Goal: Task Accomplishment & Management: Complete application form

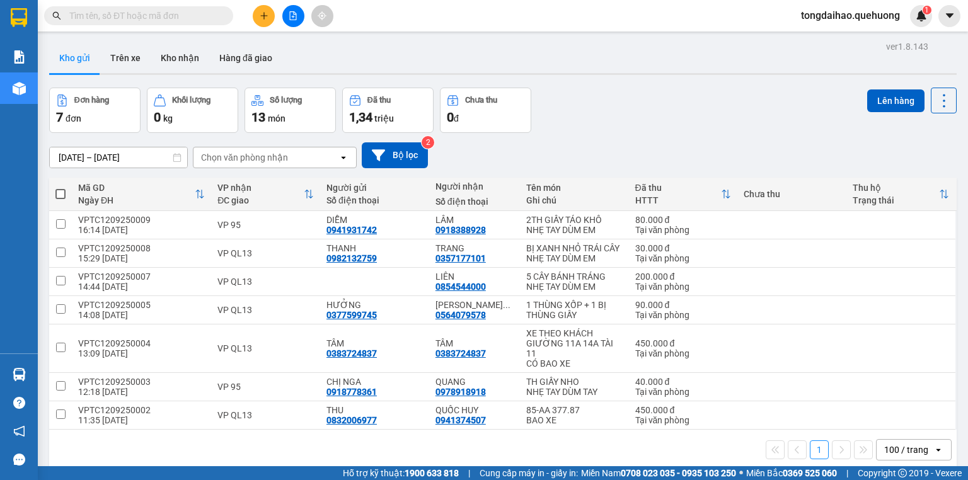
click at [272, 14] on button at bounding box center [264, 16] width 22 height 22
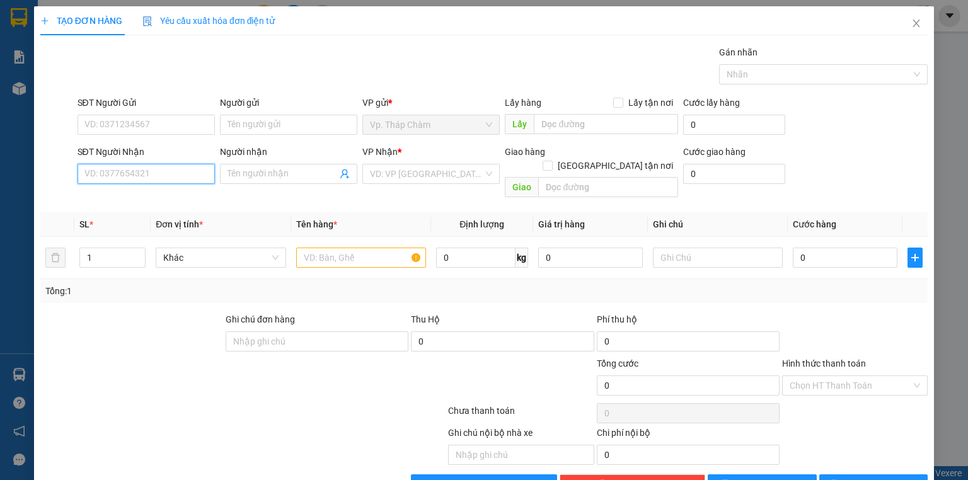
click at [124, 170] on input "SĐT Người Nhận" at bounding box center [146, 174] width 137 height 20
type input "0903120249"
click at [165, 204] on div "0903120249 - HẰNG" at bounding box center [144, 199] width 121 height 14
type input "HẰNG"
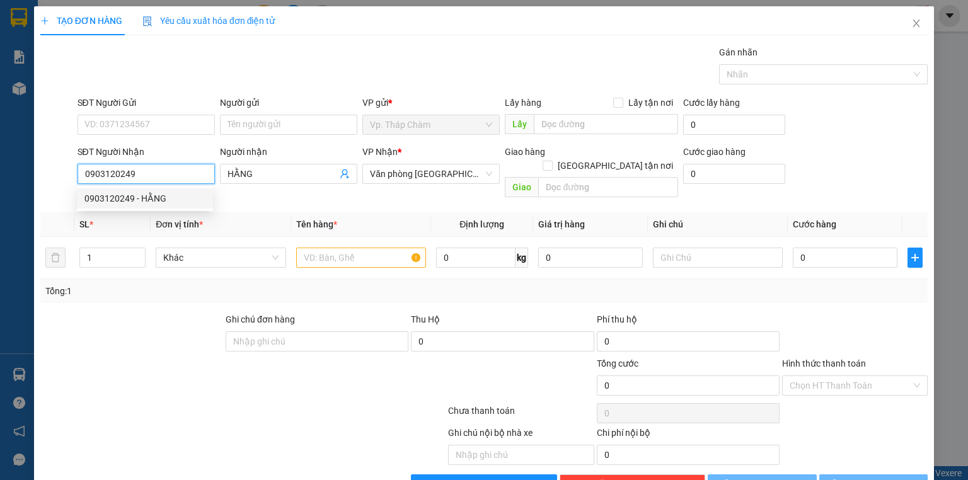
type input "70.000"
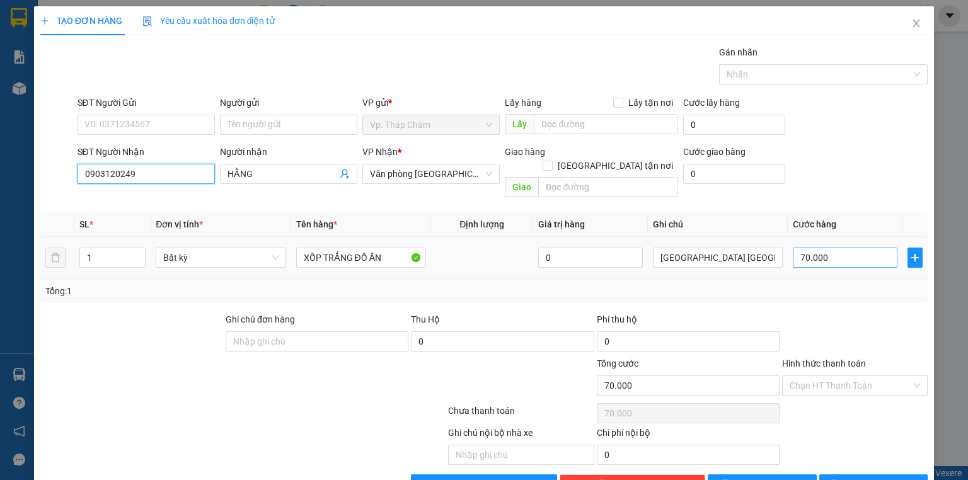
type input "0903120249"
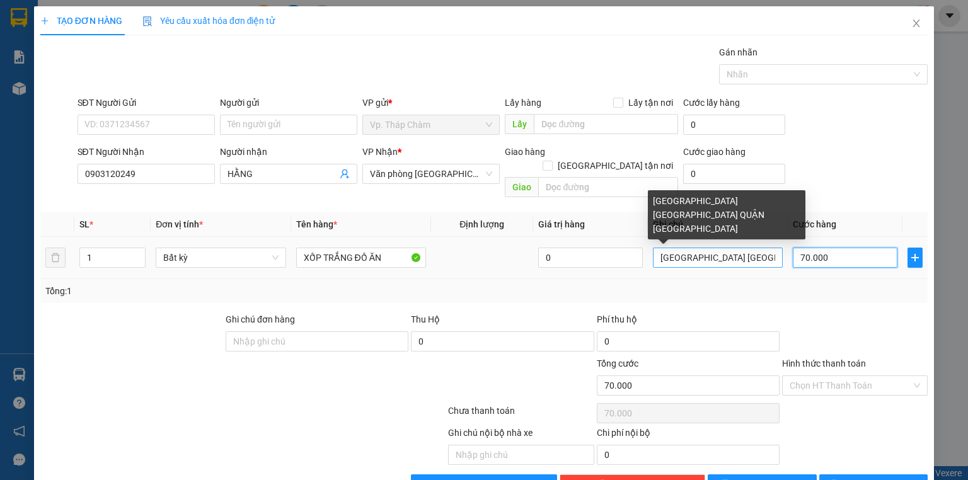
type input "4"
type input "40"
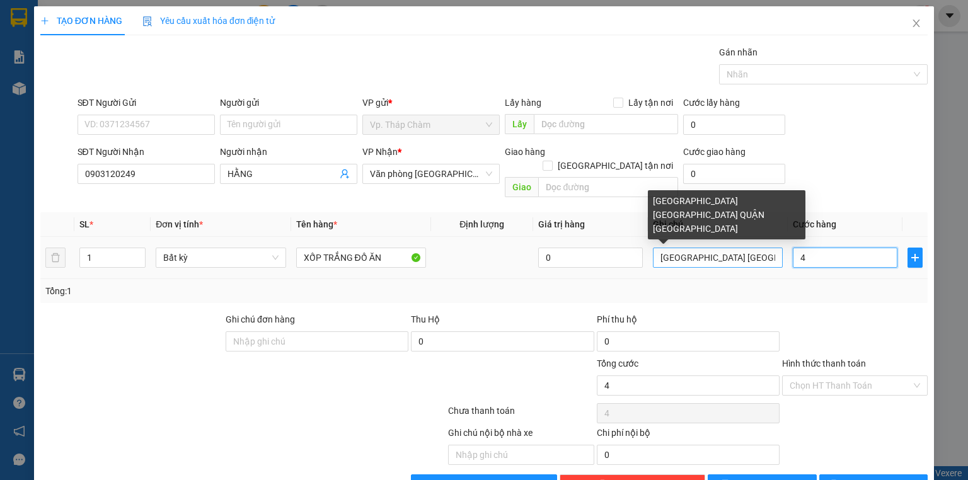
type input "40"
type input "400"
type input "4.000"
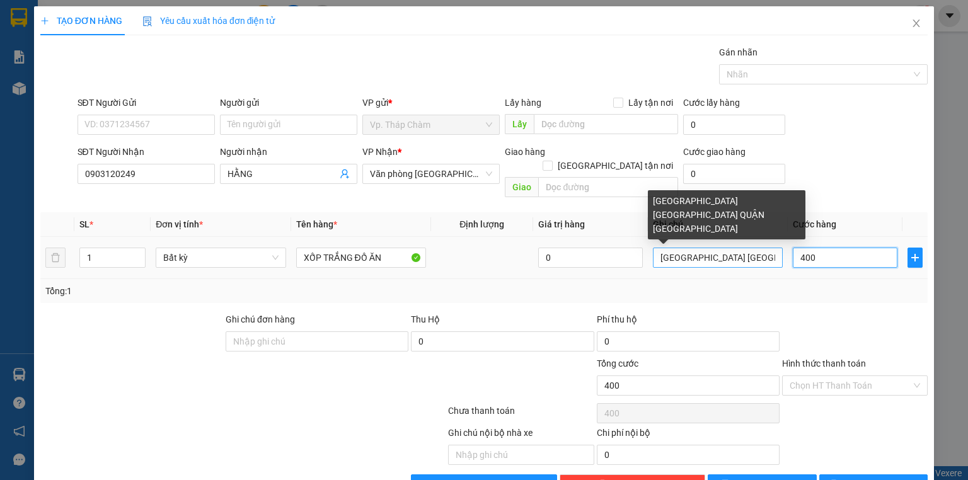
type input "4.000"
type input "40.000"
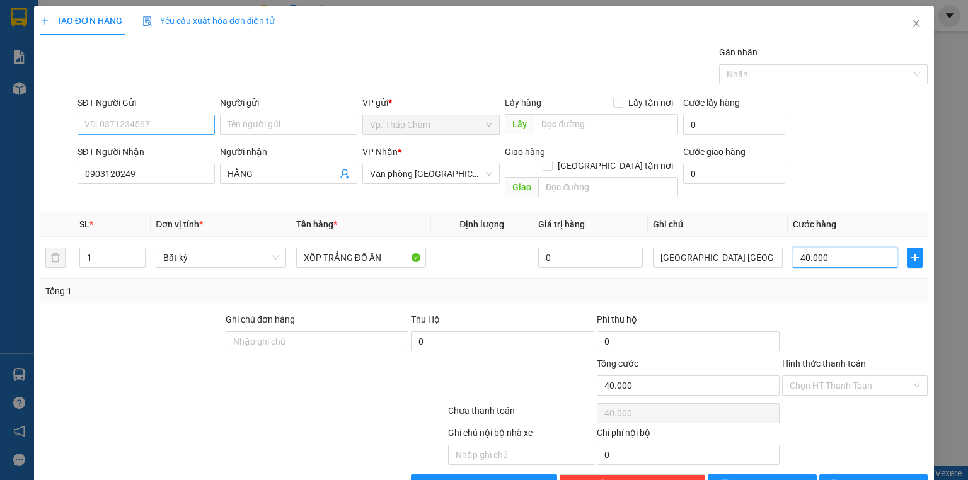
type input "40.000"
click at [148, 128] on input "SĐT Người Gửi" at bounding box center [146, 125] width 137 height 20
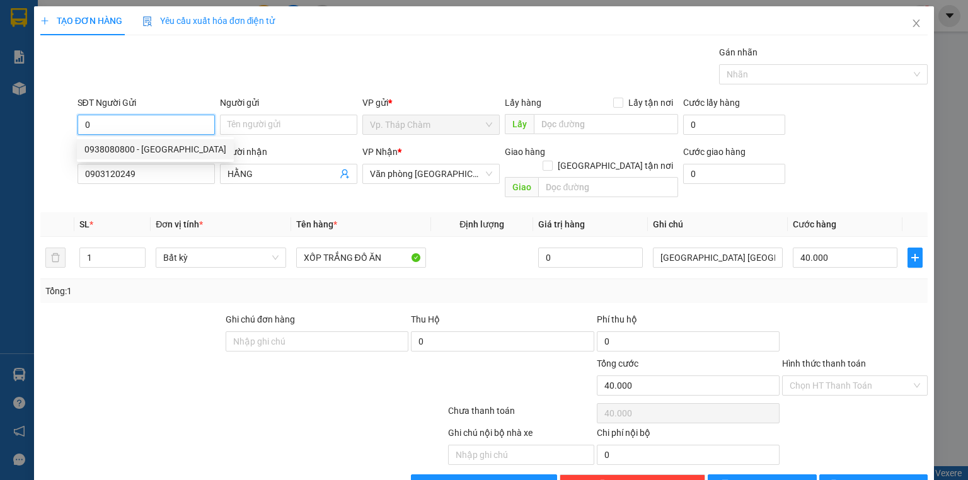
click at [139, 146] on div "0938080800 - [GEOGRAPHIC_DATA]" at bounding box center [155, 149] width 142 height 14
type input "0938080800"
type input "THUÝ BÌNH CHÂU"
type input "70.000"
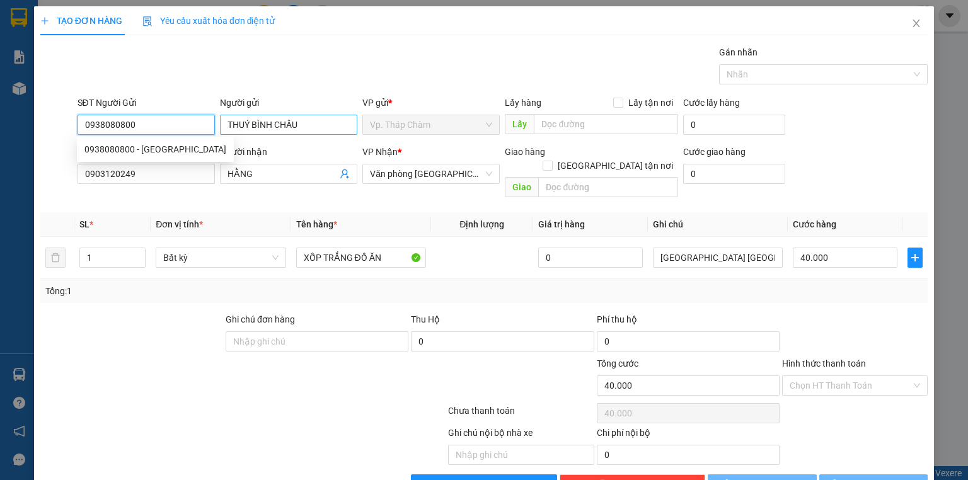
type input "70.000"
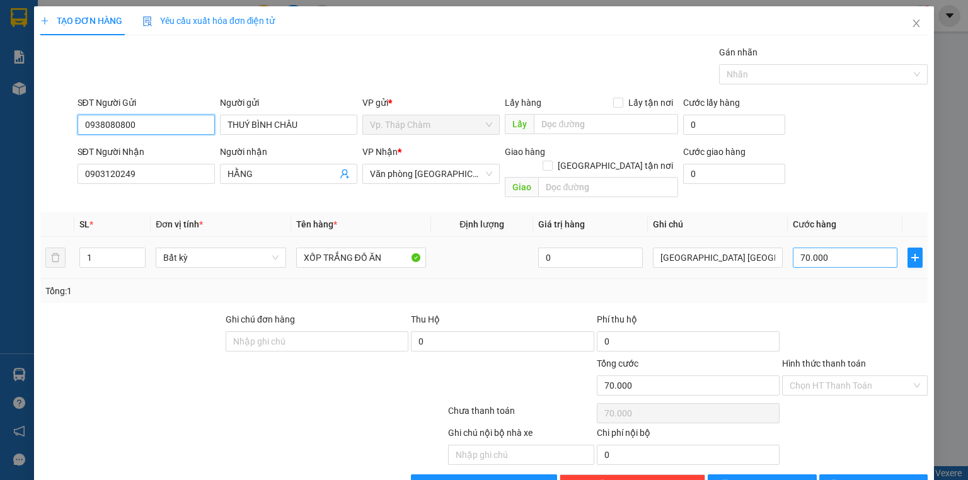
type input "0938080800"
click at [826, 248] on input "70.000" at bounding box center [845, 258] width 105 height 20
type input "4"
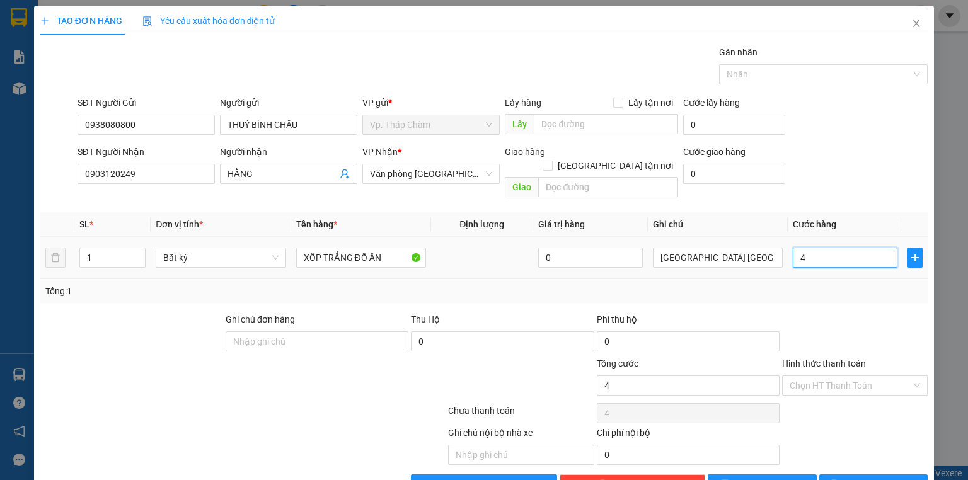
type input "40"
type input "400"
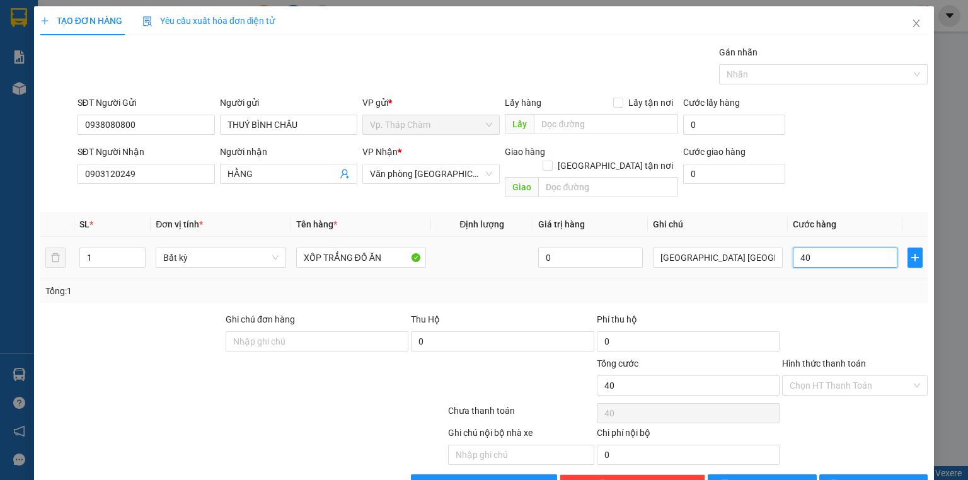
type input "400"
type input "4.000"
type input "40.000"
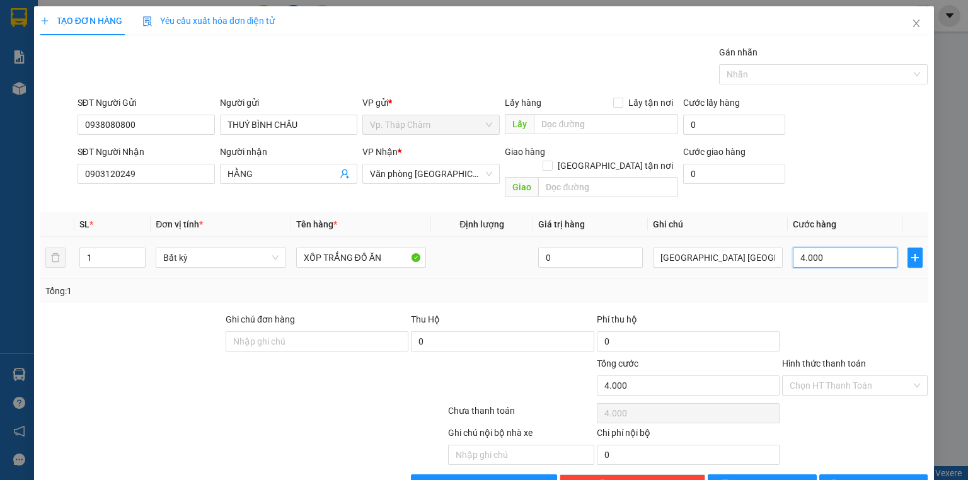
type input "40.000"
click at [858, 376] on input "Hình thức thanh toán" at bounding box center [851, 385] width 122 height 19
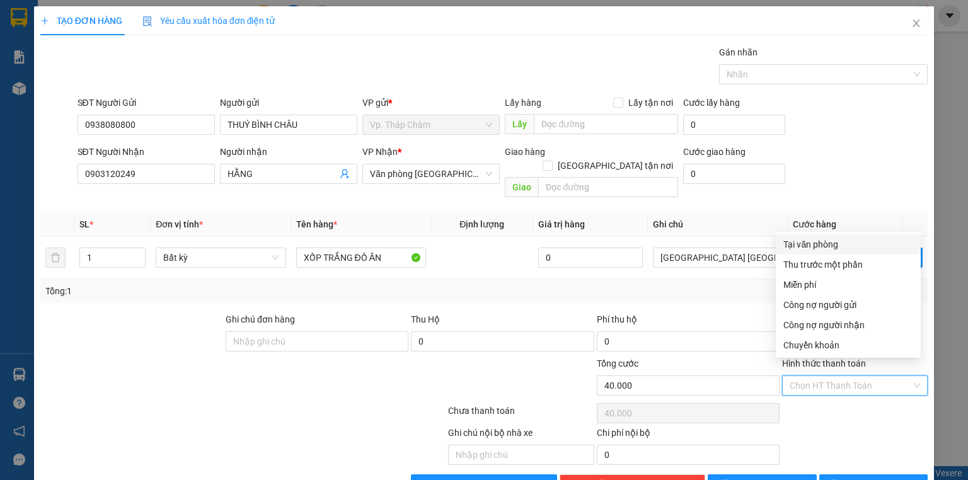
click at [839, 241] on div "Tại văn phòng" at bounding box center [849, 245] width 130 height 14
type input "0"
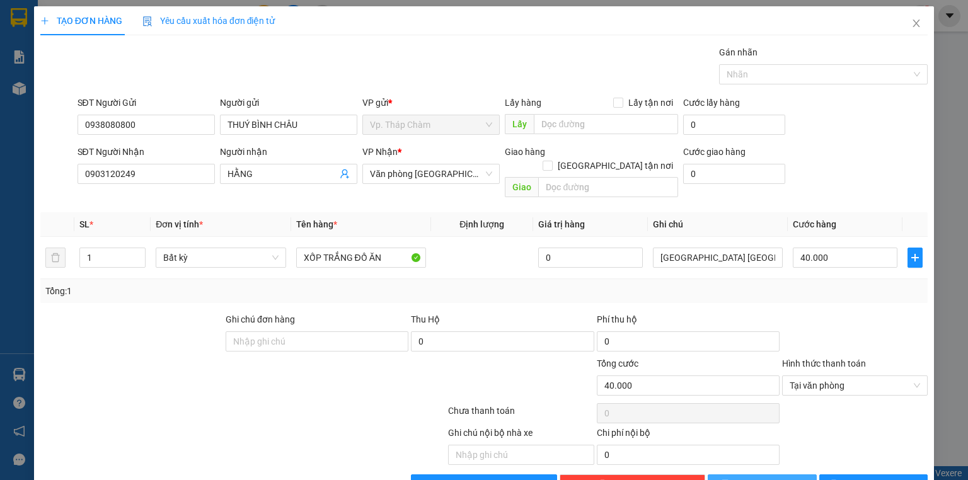
click at [754, 475] on button "[PERSON_NAME]" at bounding box center [762, 485] width 109 height 20
type input "0"
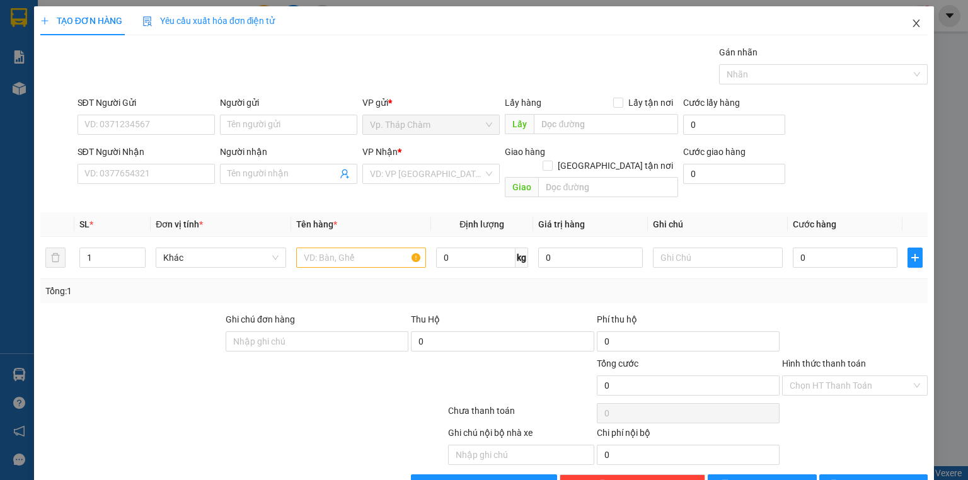
click at [905, 18] on span "Close" at bounding box center [916, 23] width 35 height 35
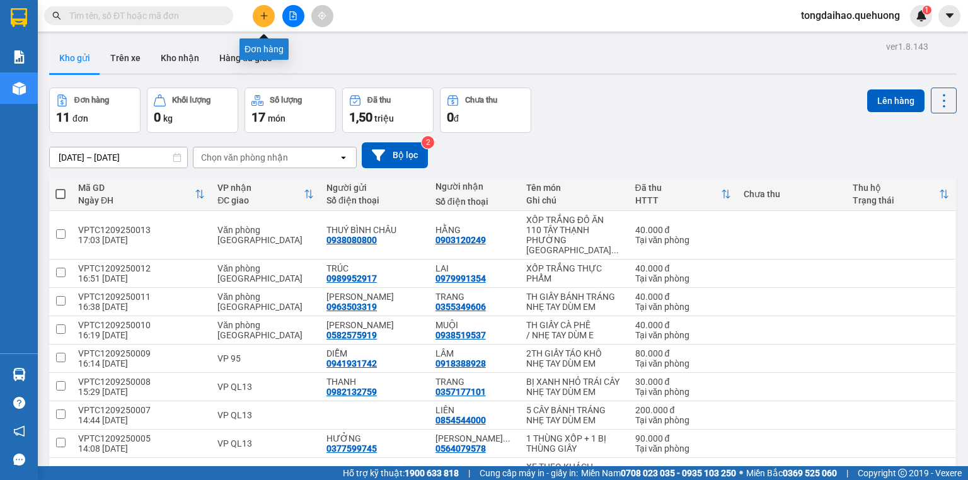
click at [262, 14] on icon "plus" at bounding box center [264, 15] width 9 height 9
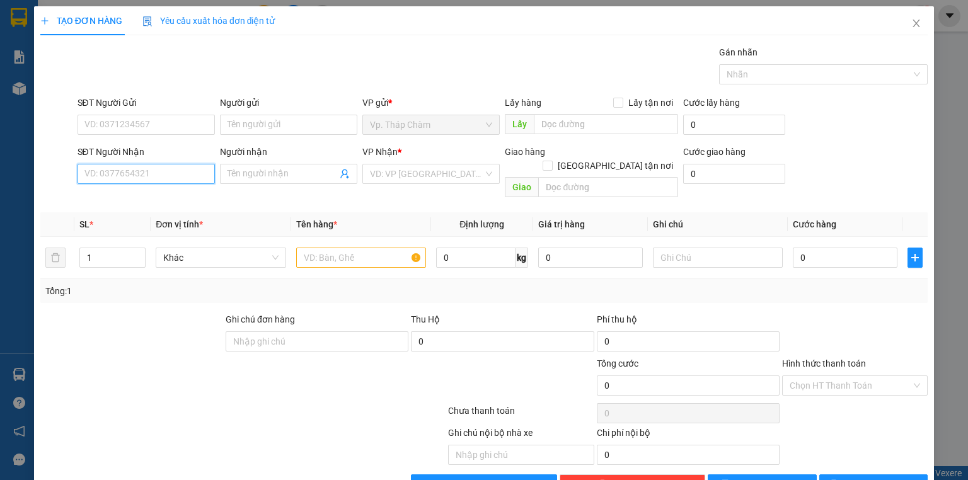
click at [151, 176] on input "SĐT Người Nhận" at bounding box center [146, 174] width 137 height 20
click at [145, 118] on input "SĐT Người Gửi" at bounding box center [146, 125] width 137 height 20
click at [132, 124] on input "SĐT Người Gửi" at bounding box center [146, 125] width 137 height 20
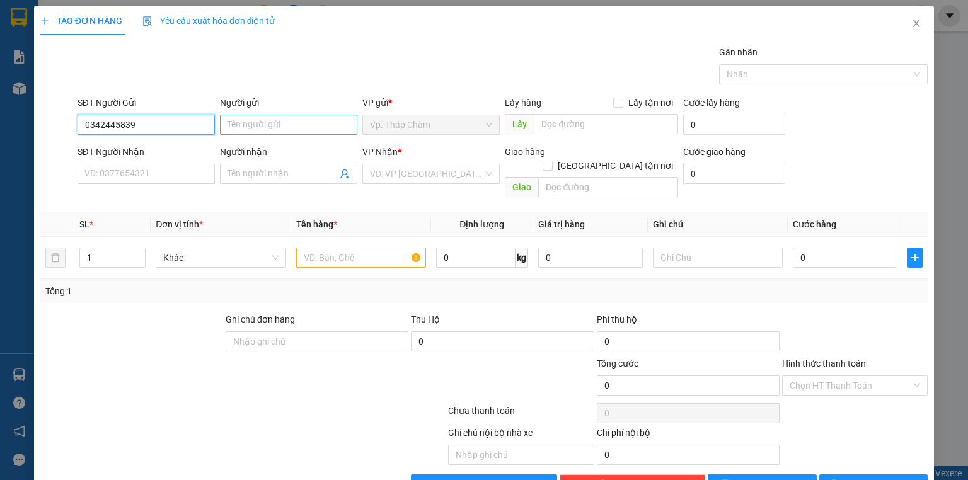
type input "0342445839"
click at [316, 127] on input "Người gửi" at bounding box center [288, 125] width 137 height 20
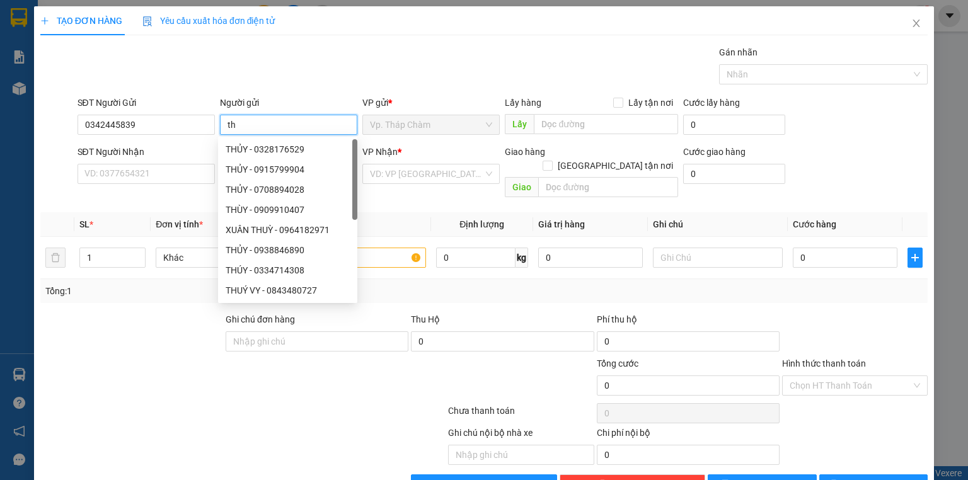
type input "t"
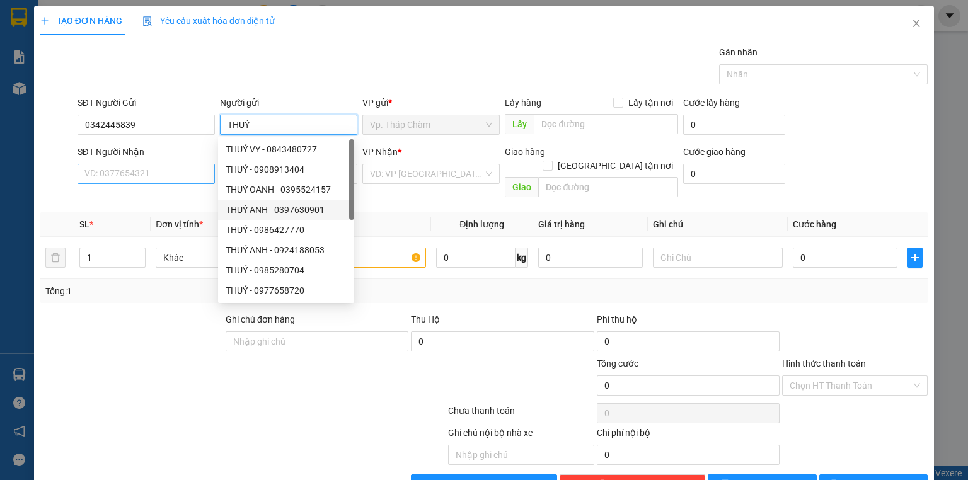
type input "THUÝ"
click at [178, 170] on input "SĐT Người Nhận" at bounding box center [146, 174] width 137 height 20
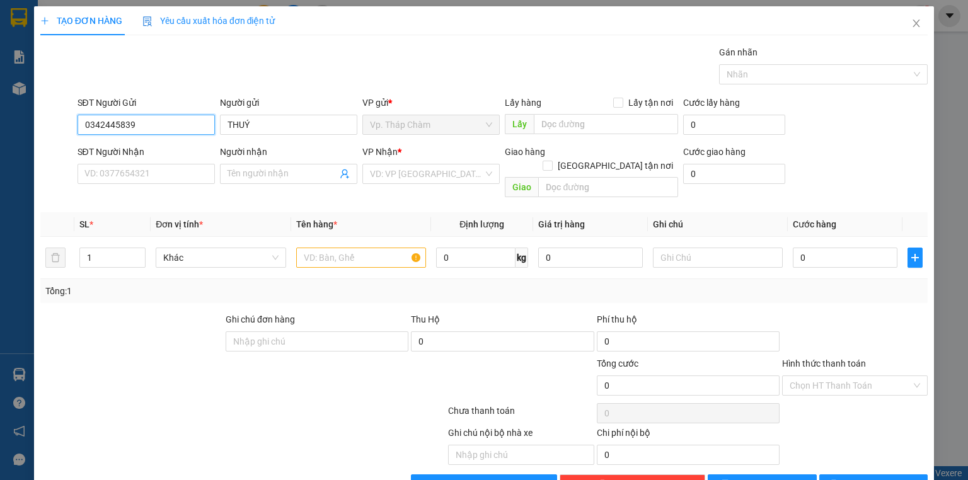
click at [154, 123] on input "0342445839" at bounding box center [146, 125] width 137 height 20
click at [126, 177] on input "SĐT Người Nhận" at bounding box center [146, 174] width 137 height 20
drag, startPoint x: 150, startPoint y: 121, endPoint x: 183, endPoint y: 112, distance: 33.9
click at [127, 113] on div "SĐT Người Gửi 0342445839 0342445839" at bounding box center [146, 118] width 137 height 44
click at [178, 126] on input "0342445839" at bounding box center [146, 125] width 137 height 20
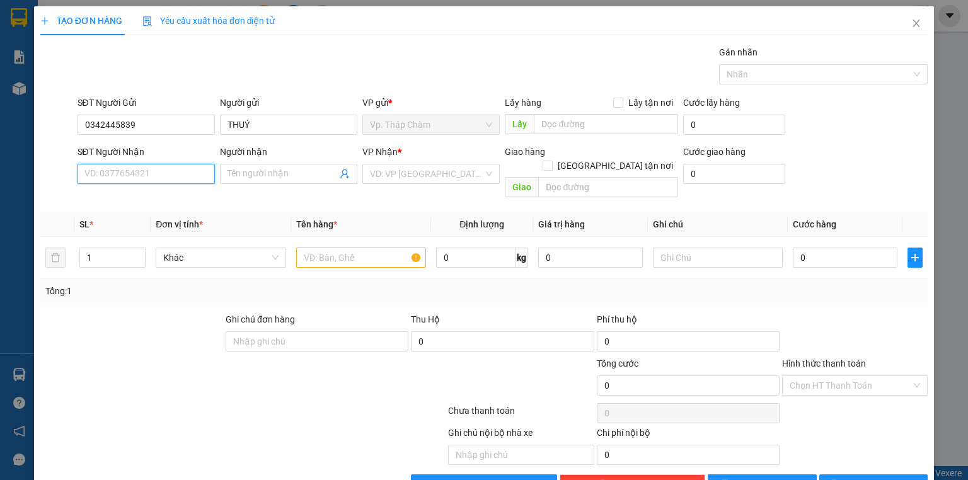
click at [109, 176] on input "SĐT Người Nhận" at bounding box center [146, 174] width 137 height 20
type input "0342445839"
drag, startPoint x: 147, startPoint y: 130, endPoint x: 12, endPoint y: 127, distance: 134.9
click at [12, 127] on div "TẠO ĐƠN HÀNG Yêu cầu xuất hóa đơn điện tử Transit Pickup Surcharge Ids Transit …" at bounding box center [484, 240] width 968 height 480
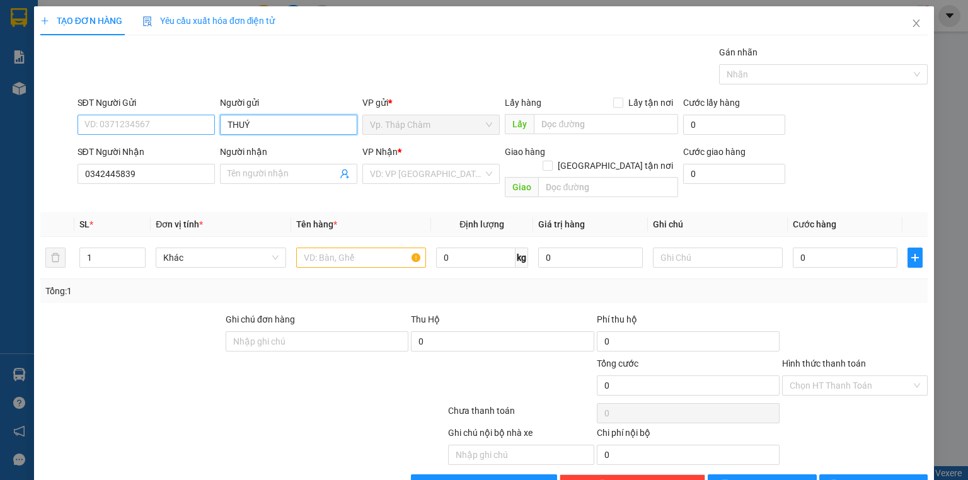
drag, startPoint x: 278, startPoint y: 120, endPoint x: 166, endPoint y: 122, distance: 111.6
click at [166, 122] on div "SĐT Người Gửi VD: 0371234567 Người gửi THUÝ THUÝ VP gửi * Vp. Tháp Chàm Lấy hàn…" at bounding box center [503, 118] width 856 height 44
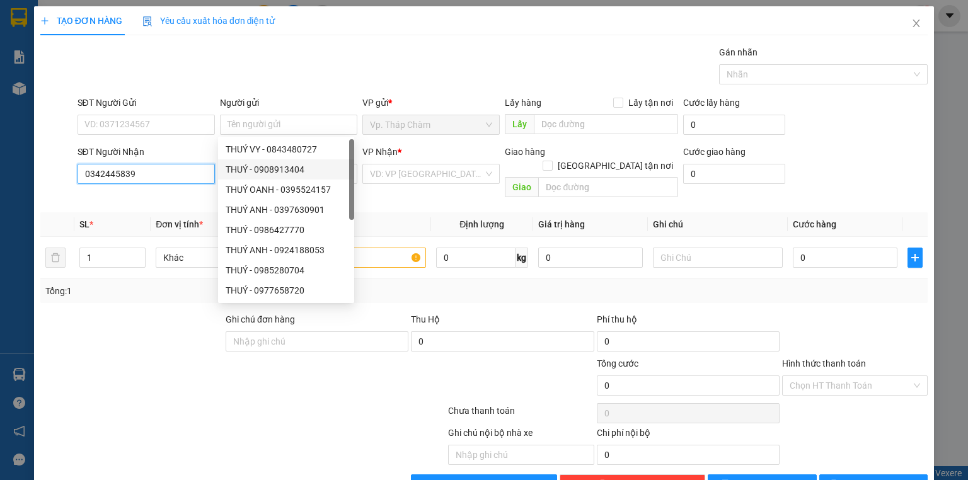
click at [163, 165] on input "0342445839" at bounding box center [146, 174] width 137 height 20
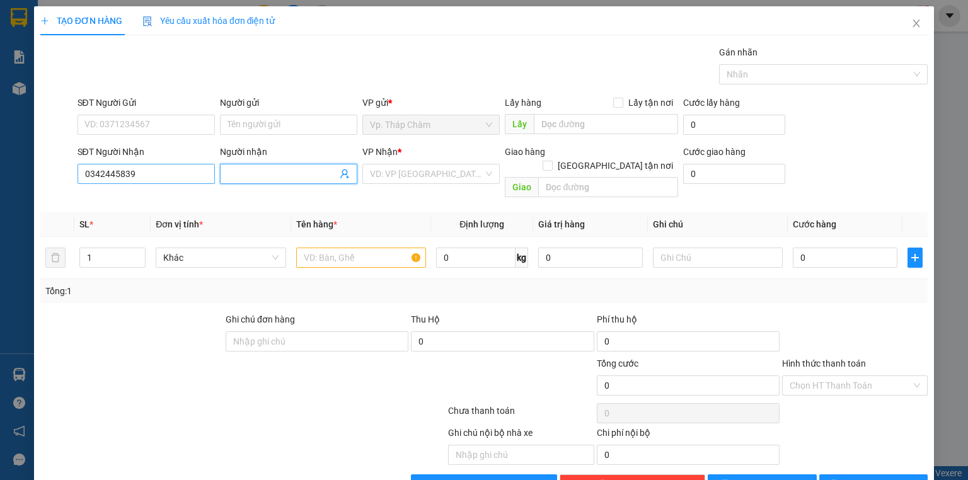
type input "H"
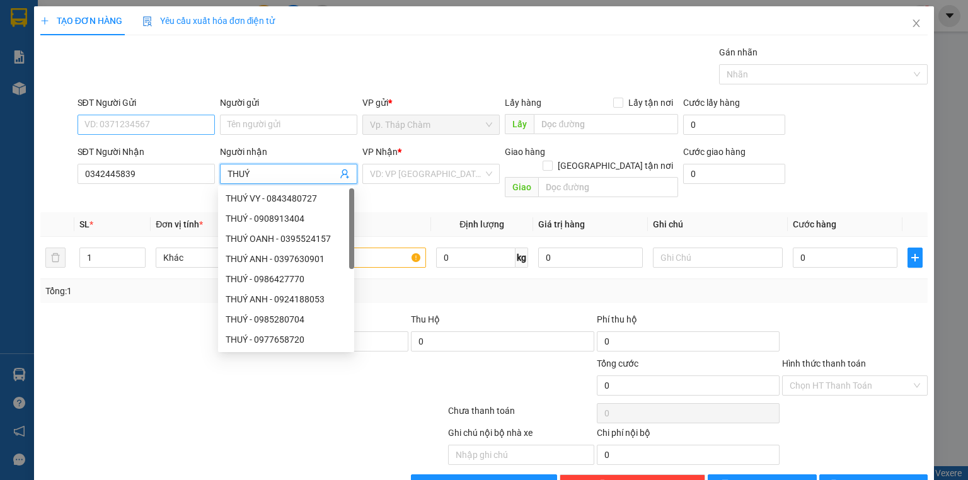
type input "THUÝ"
click at [128, 124] on input "SĐT Người Gửi" at bounding box center [146, 125] width 137 height 20
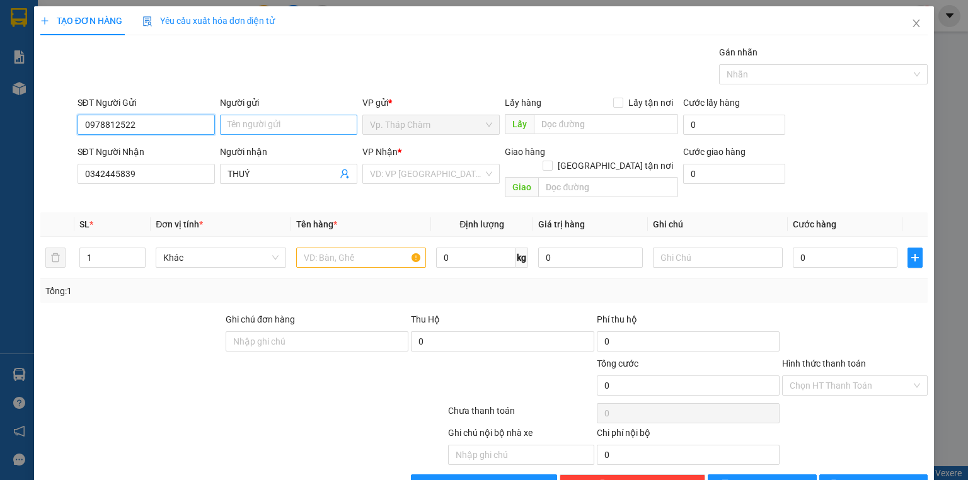
type input "0978812522"
click at [257, 124] on input "Người gửi" at bounding box center [288, 125] width 137 height 20
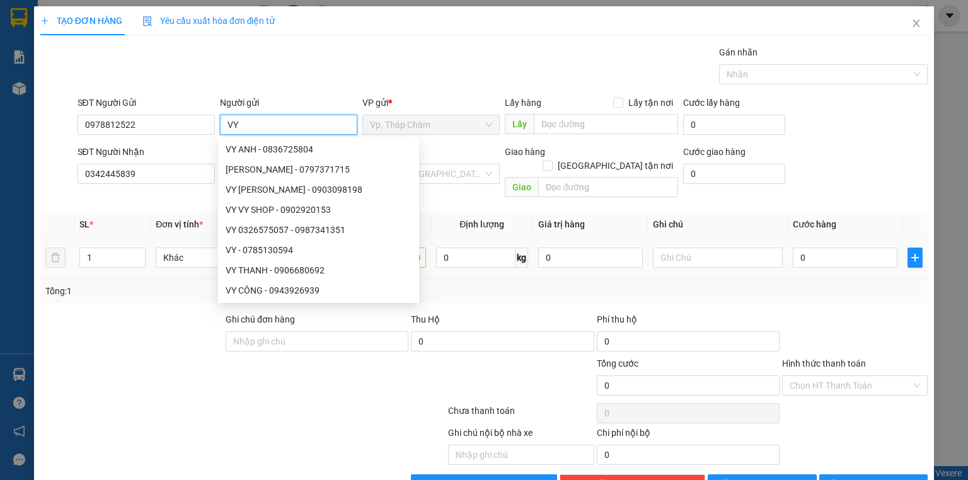
type input "VY"
click at [406, 248] on input "text" at bounding box center [361, 258] width 130 height 20
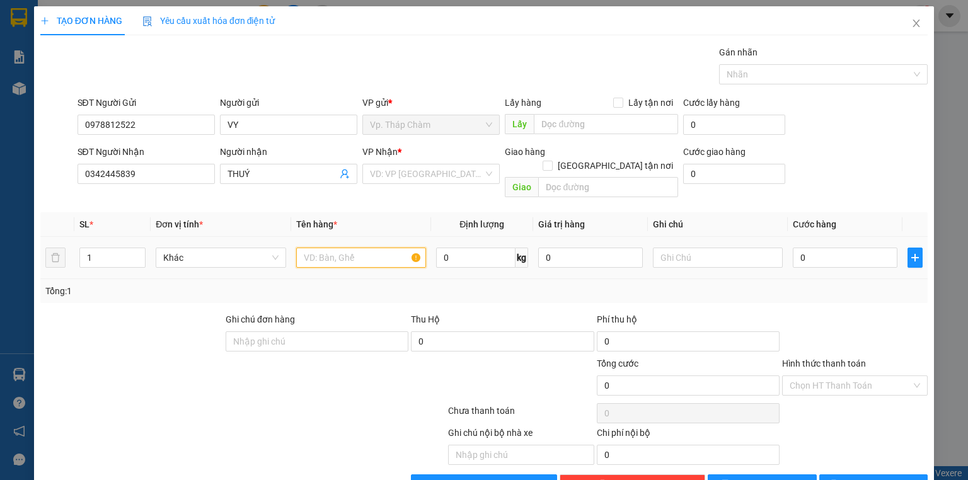
click at [346, 248] on input "text" at bounding box center [361, 258] width 130 height 20
type input "1 TH GIẤY NEM"
click at [822, 248] on input "0" at bounding box center [845, 258] width 105 height 20
type input "5"
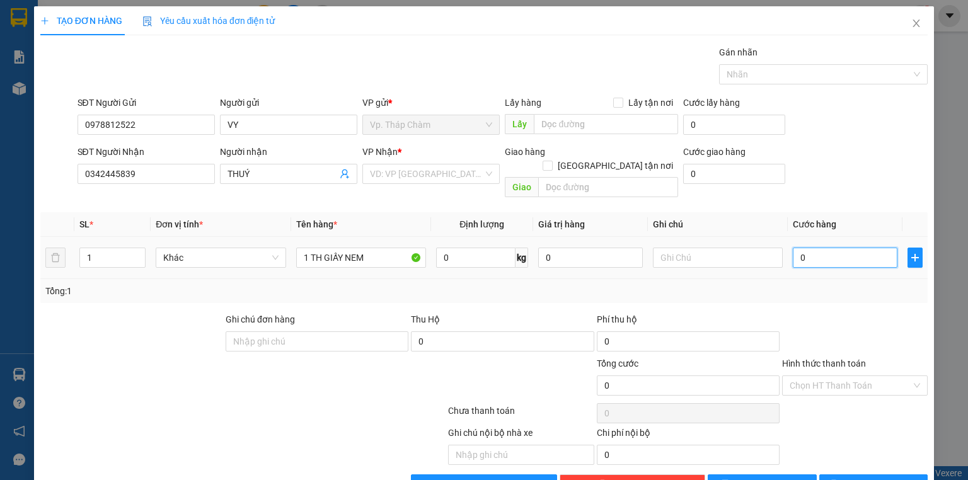
type input "5"
type input "50"
type input "500"
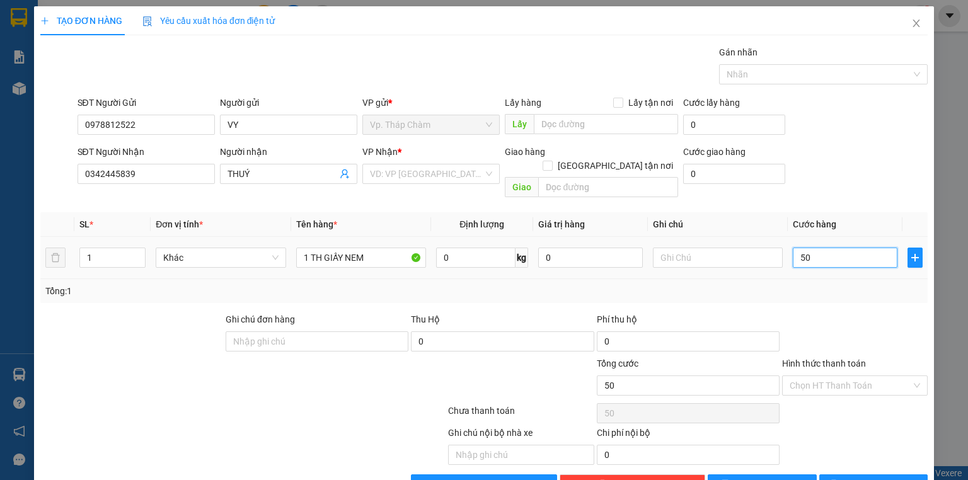
type input "500"
type input "5.000"
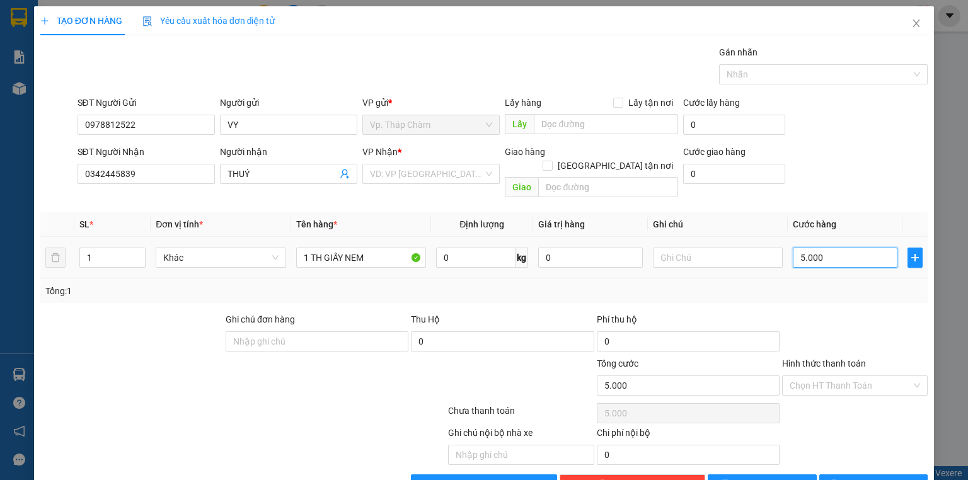
type input "50.000"
click at [912, 376] on div "Chọn HT Thanh Toán" at bounding box center [855, 386] width 146 height 20
type input "50.000"
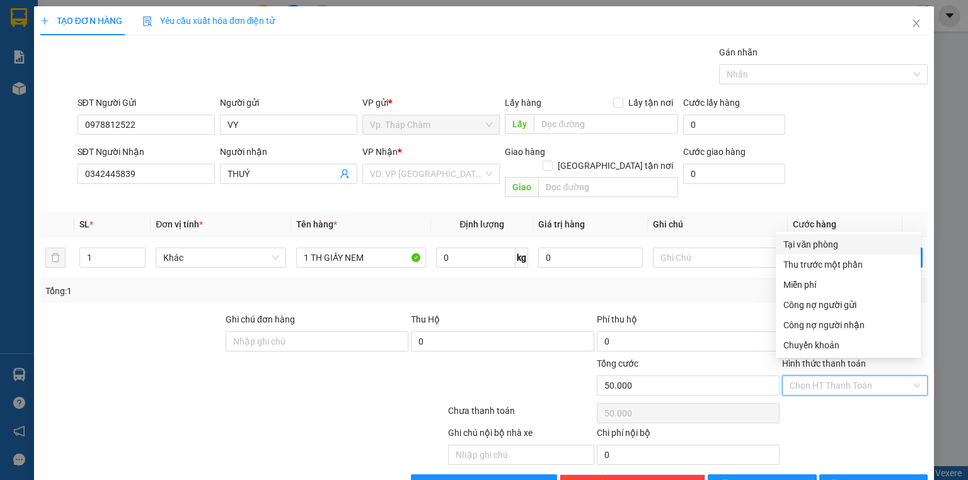
click at [813, 245] on div "Tại văn phòng" at bounding box center [849, 245] width 130 height 14
type input "0"
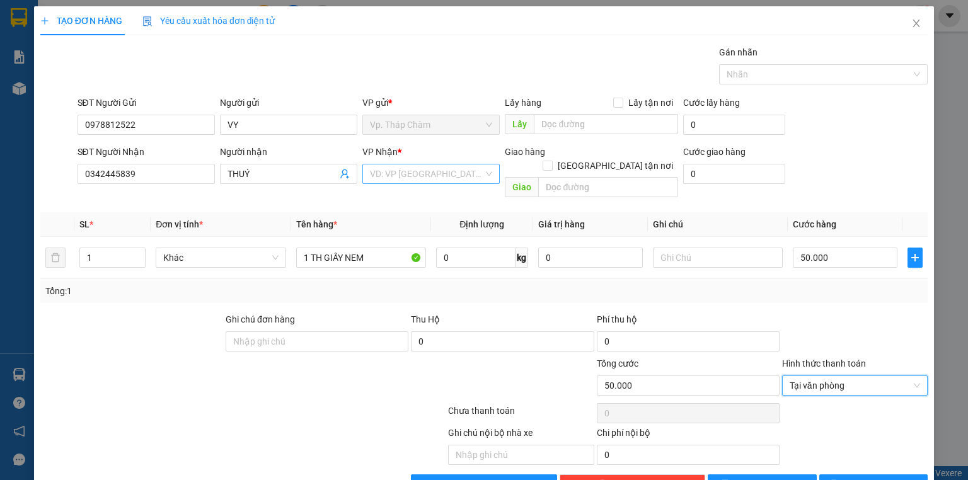
drag, startPoint x: 484, startPoint y: 171, endPoint x: 492, endPoint y: 171, distance: 8.2
click at [484, 171] on div "VD: VP [GEOGRAPHIC_DATA]" at bounding box center [430, 174] width 137 height 20
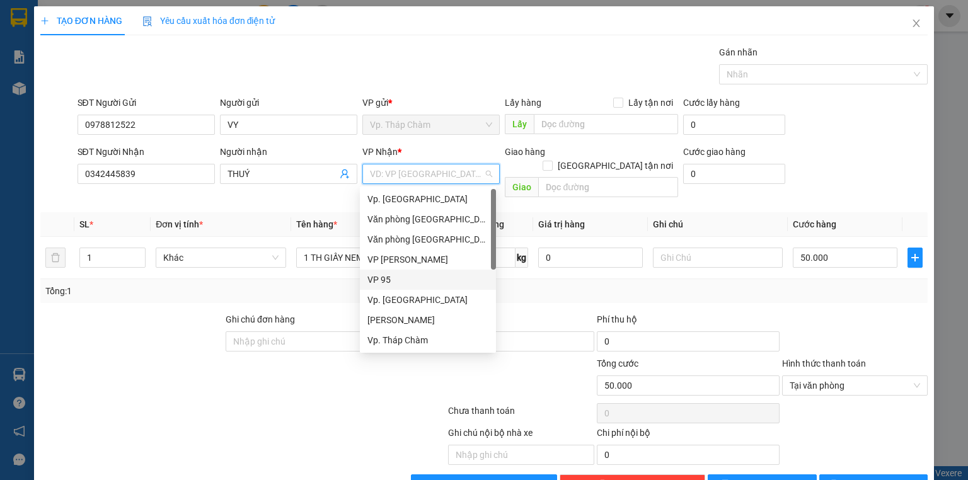
click at [414, 275] on div "VP 95" at bounding box center [428, 280] width 121 height 14
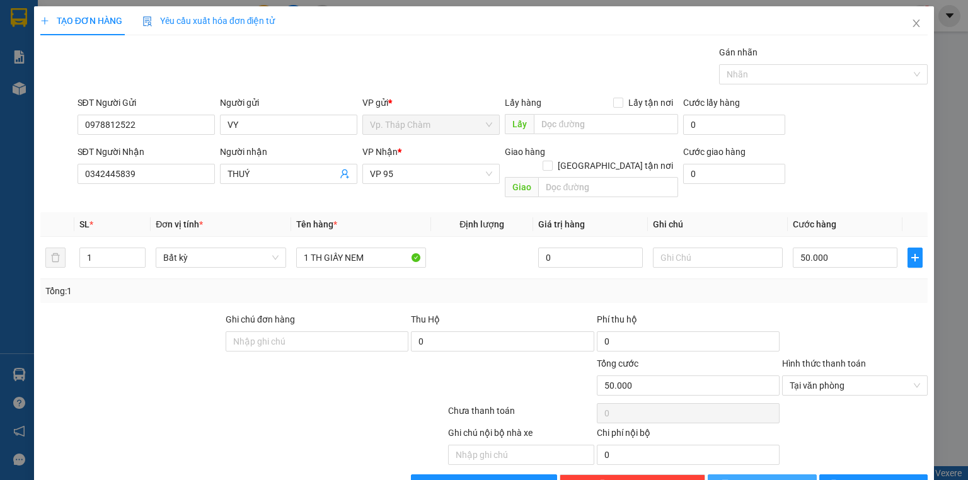
click at [768, 478] on span "[PERSON_NAME]" at bounding box center [769, 485] width 67 height 14
type input "0"
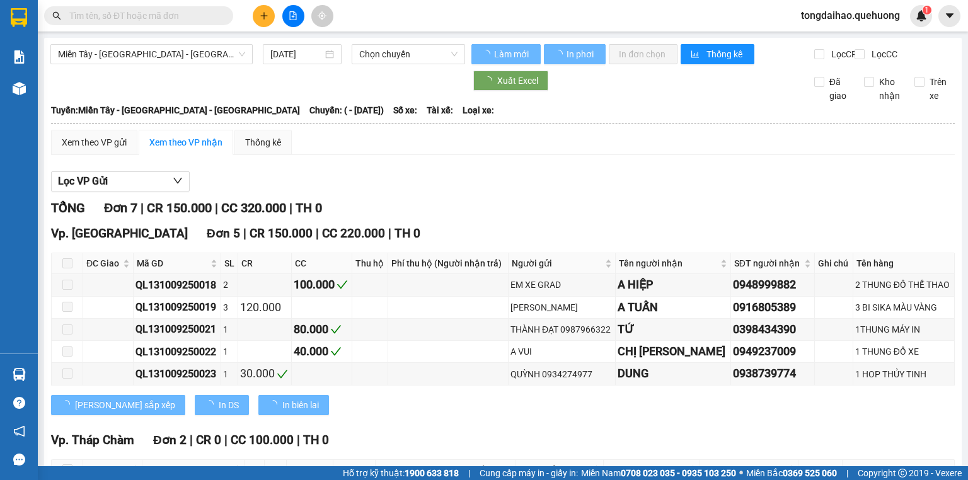
type input "10/09/2025"
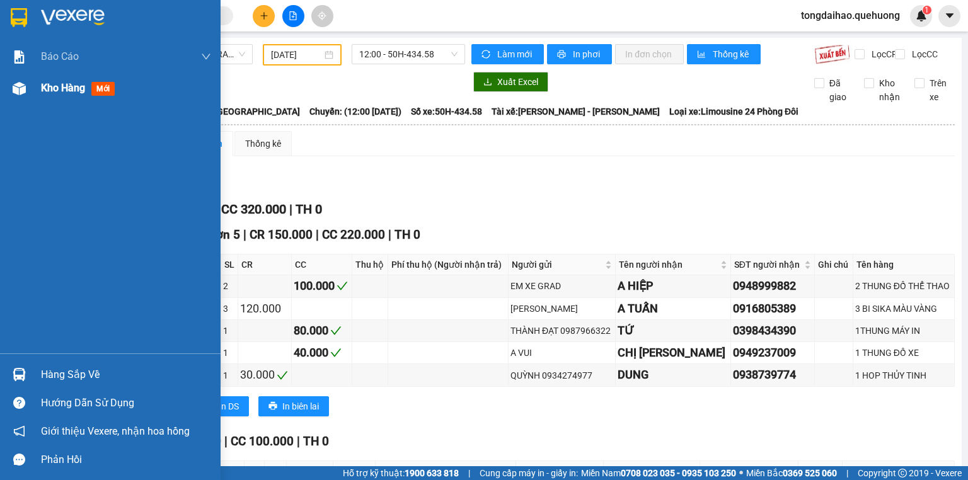
click at [41, 84] on span "Kho hàng" at bounding box center [63, 88] width 44 height 12
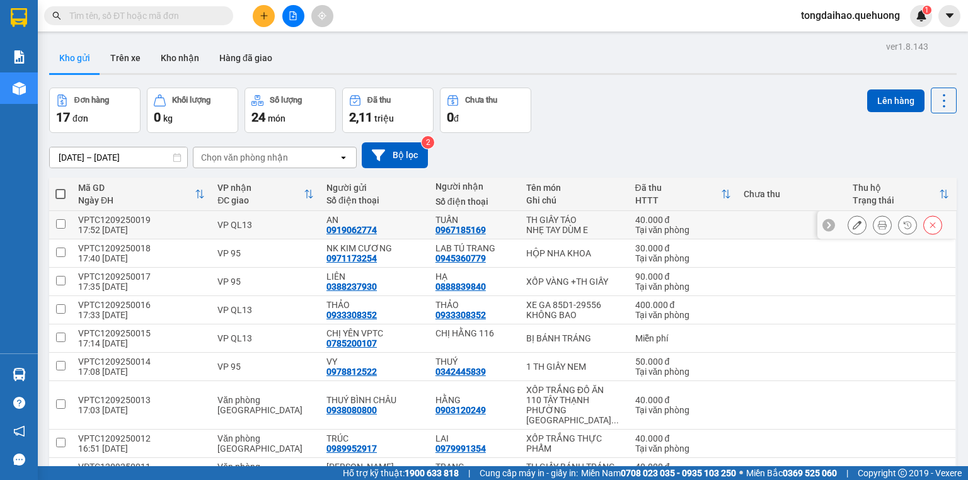
click at [585, 231] on div "NHẸ TAY DÙM E" at bounding box center [574, 230] width 96 height 10
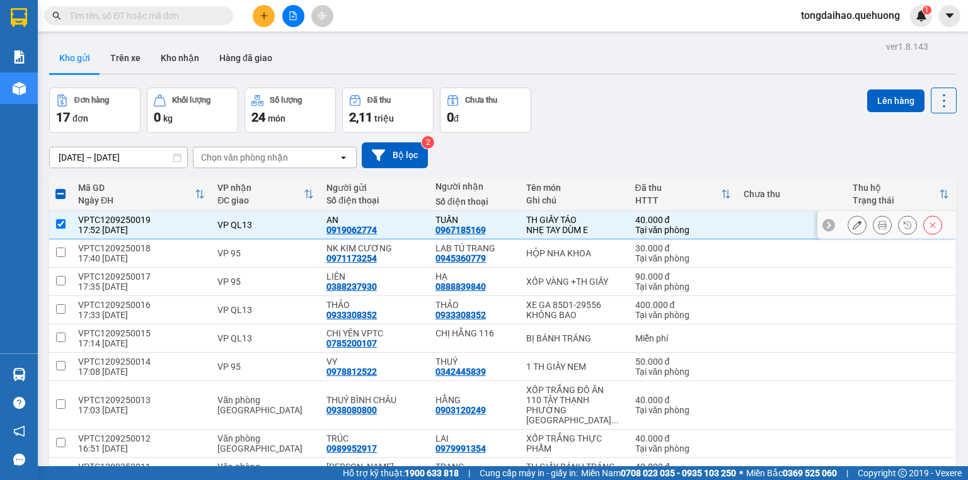
click at [535, 226] on div "NHẸ TAY DÙM E" at bounding box center [574, 230] width 96 height 10
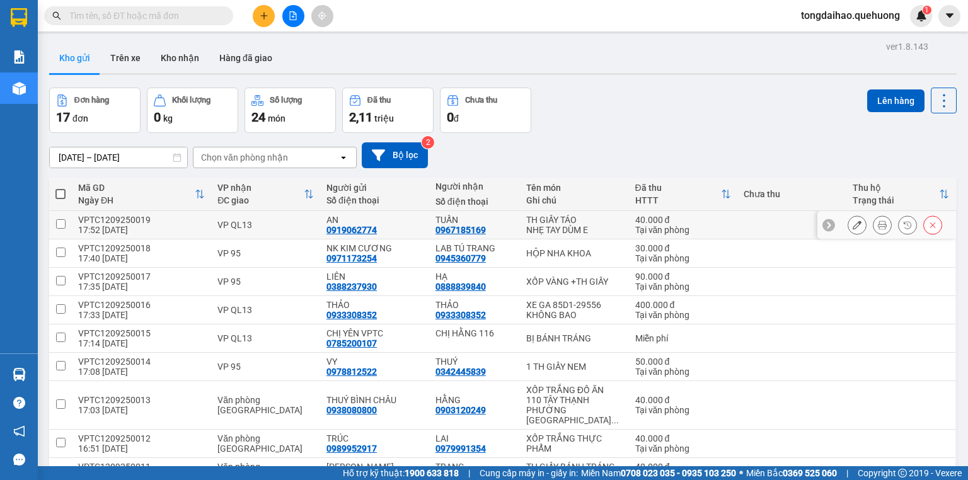
click at [487, 218] on div "TUẤN" at bounding box center [475, 220] width 78 height 10
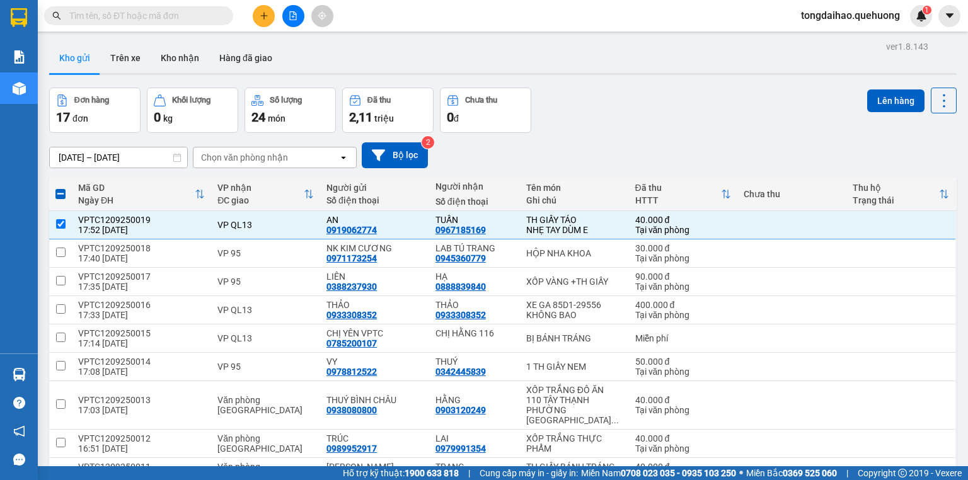
click at [508, 114] on div "0 đ" at bounding box center [486, 117] width 78 height 18
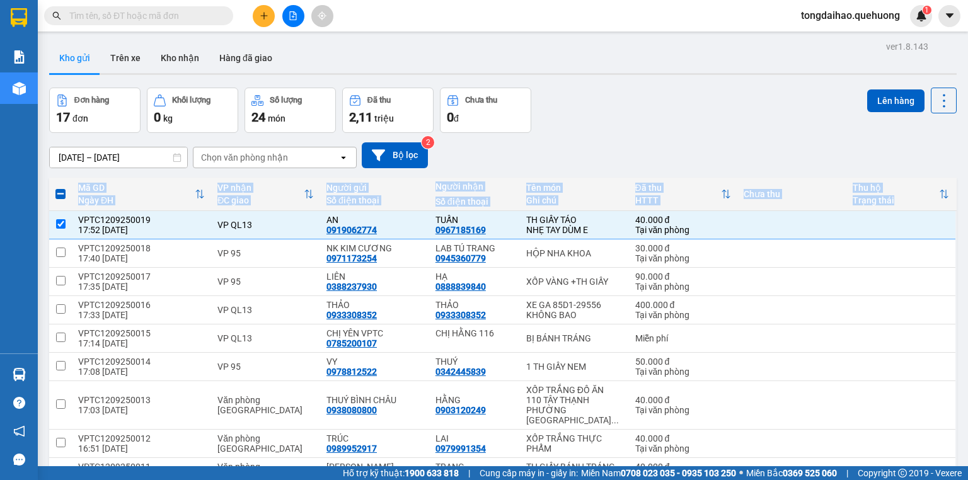
click at [48, 224] on div "ver 1.8.143 Kho gửi Trên xe Kho nhận Hàng đã giao Đơn hàng 17 đơn Khối lượng 0 …" at bounding box center [503, 408] width 918 height 741
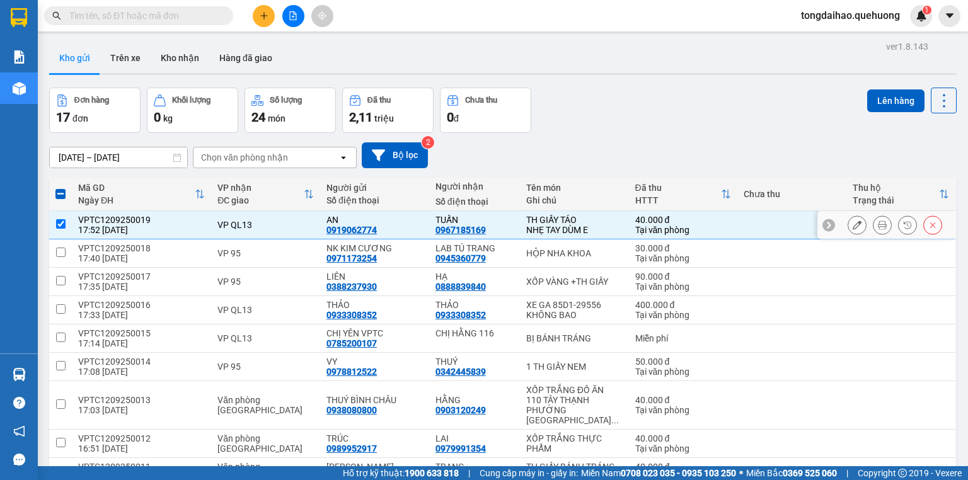
click at [67, 219] on td at bounding box center [60, 225] width 23 height 28
checkbox input "false"
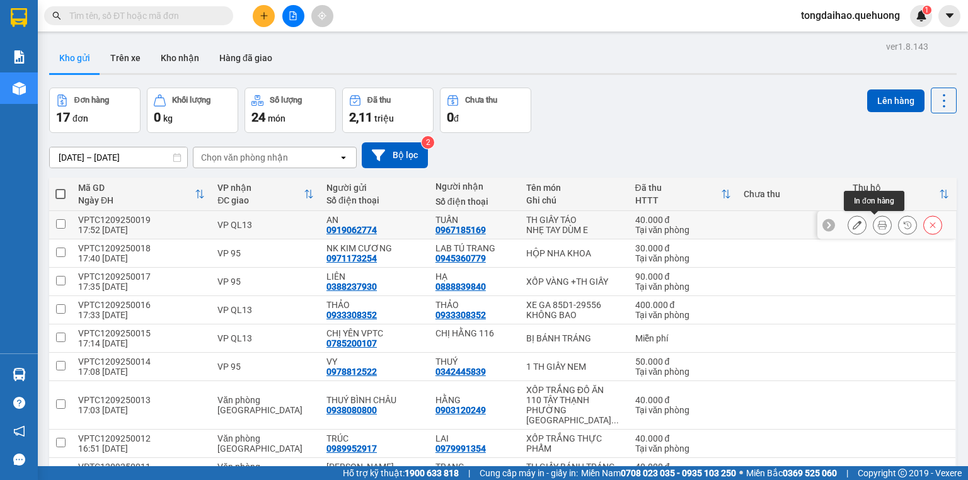
click at [878, 225] on icon at bounding box center [882, 225] width 9 height 9
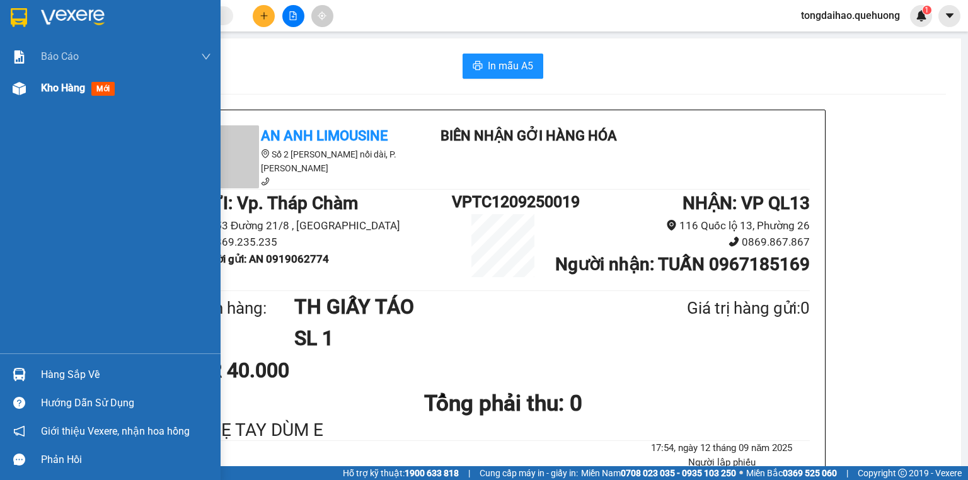
click at [32, 88] on div "Kho hàng mới" at bounding box center [110, 88] width 221 height 32
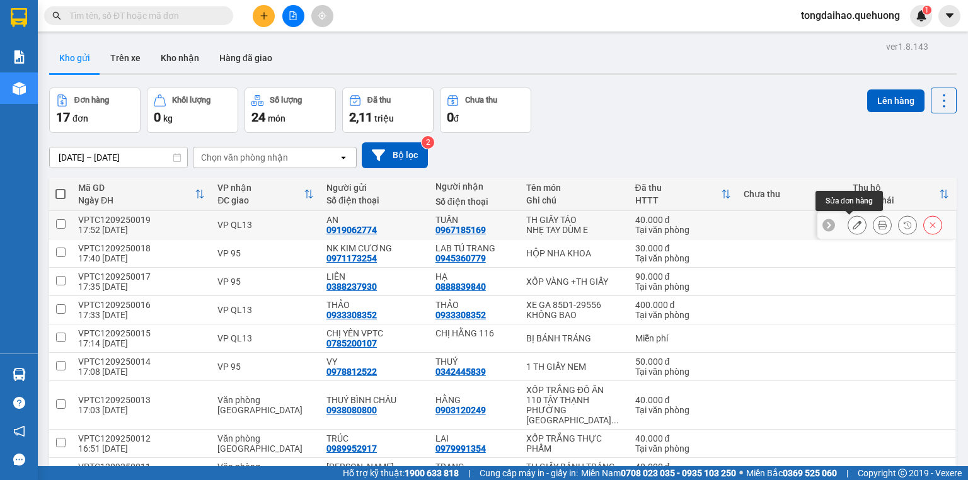
click at [853, 223] on icon at bounding box center [857, 225] width 9 height 9
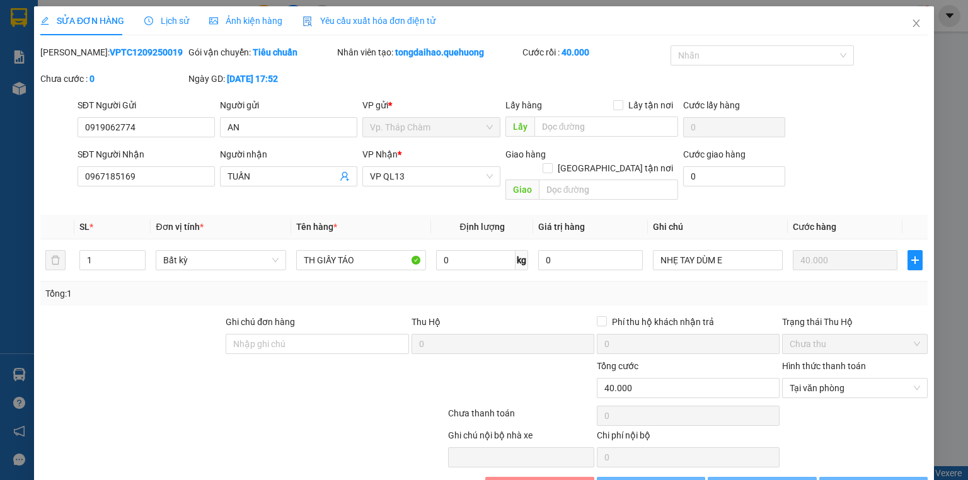
type input "0919062774"
type input "0967185169"
type input "40.000"
click at [913, 29] on span "Close" at bounding box center [916, 23] width 35 height 35
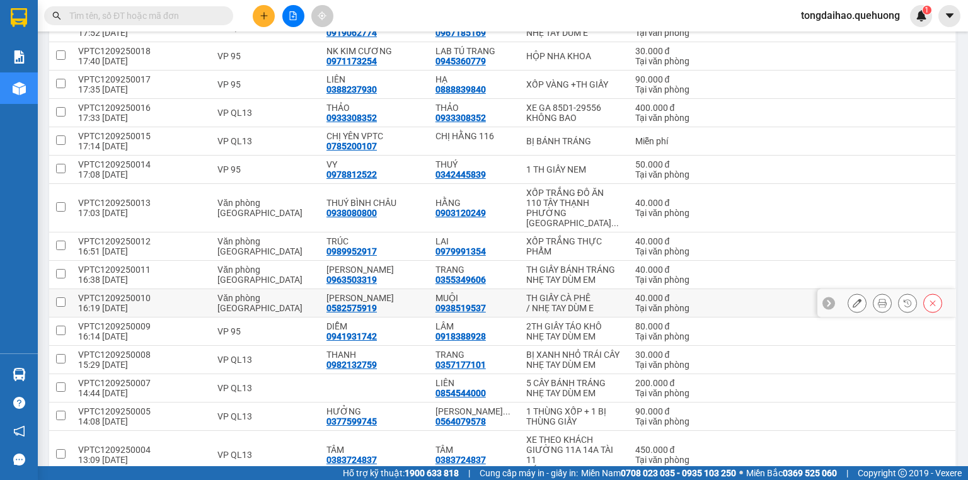
scroll to position [202, 0]
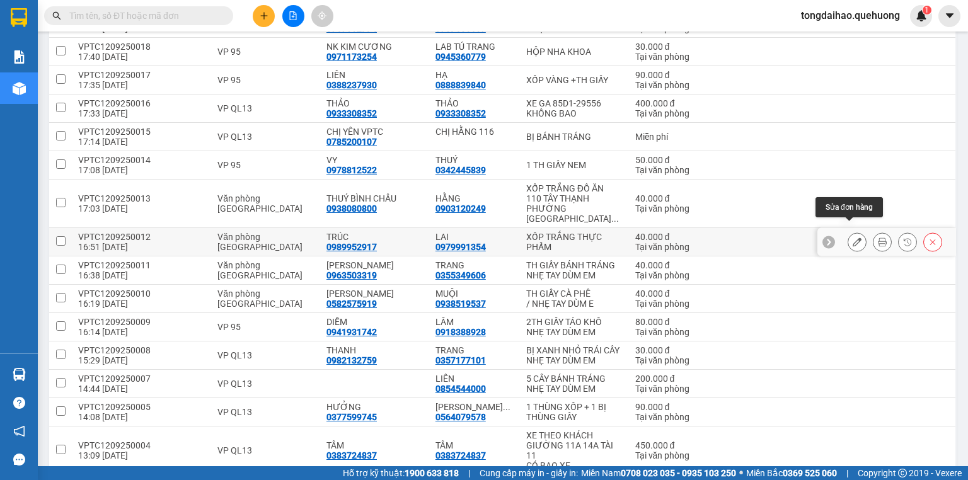
click at [849, 232] on button at bounding box center [858, 242] width 18 height 22
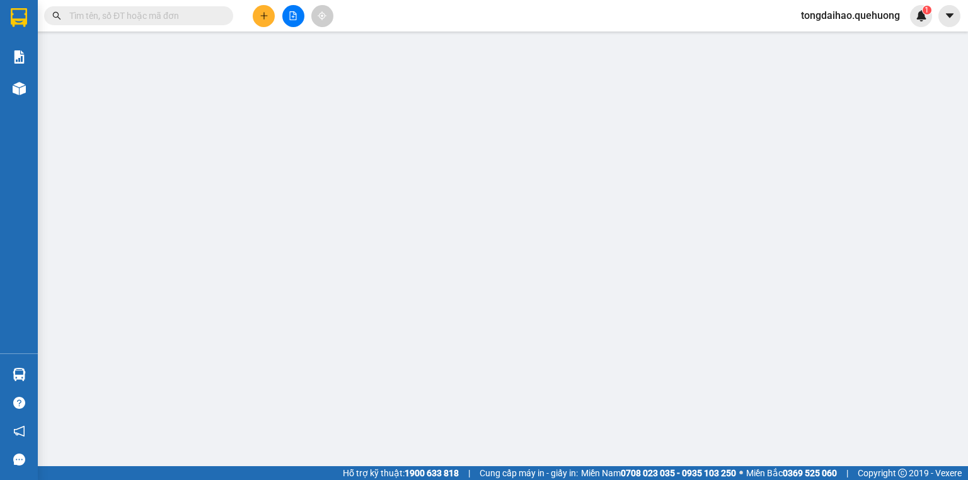
type input "0989952917"
type input "0979991354"
type input "40.000"
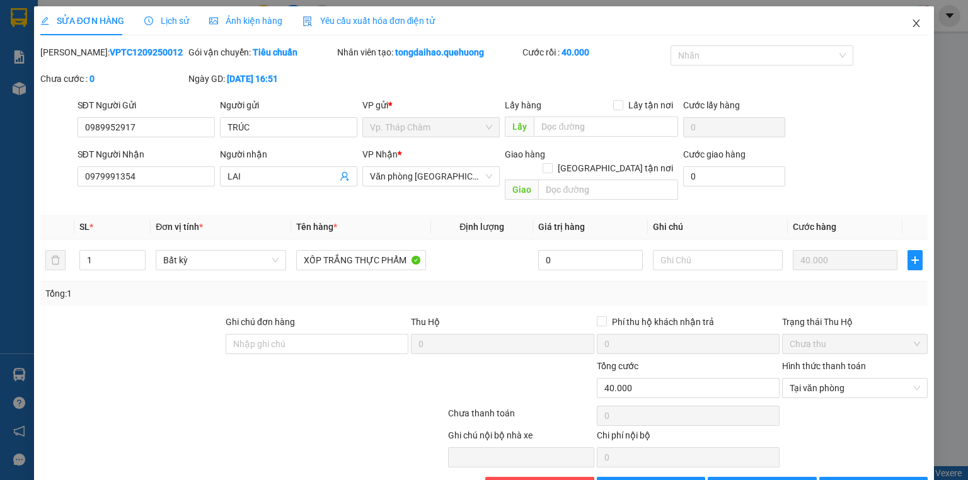
click at [914, 25] on icon "close" at bounding box center [917, 23] width 10 height 10
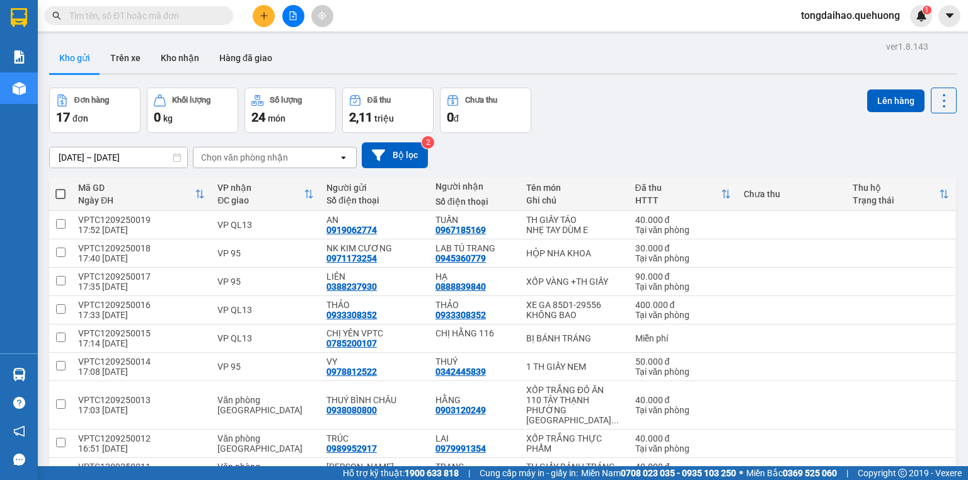
click at [158, 13] on input "text" at bounding box center [143, 16] width 149 height 14
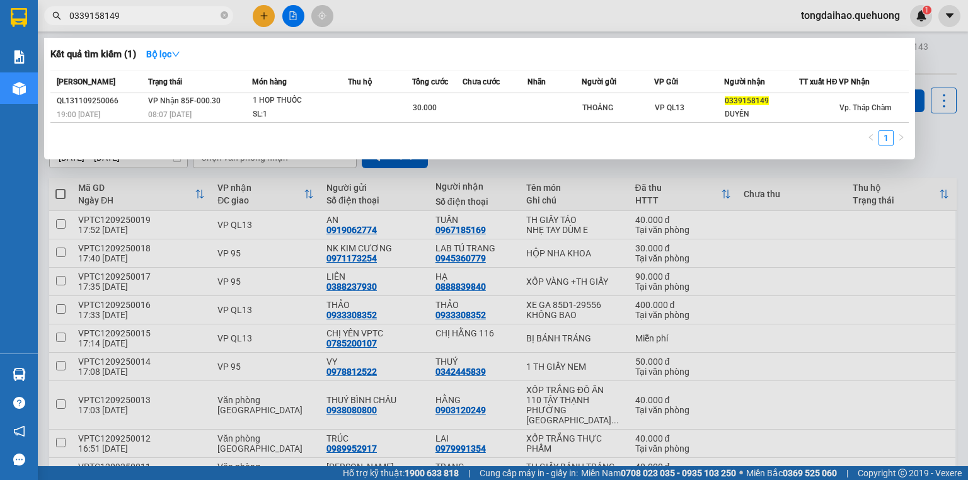
type input "0339158149"
click at [819, 178] on div at bounding box center [484, 240] width 968 height 480
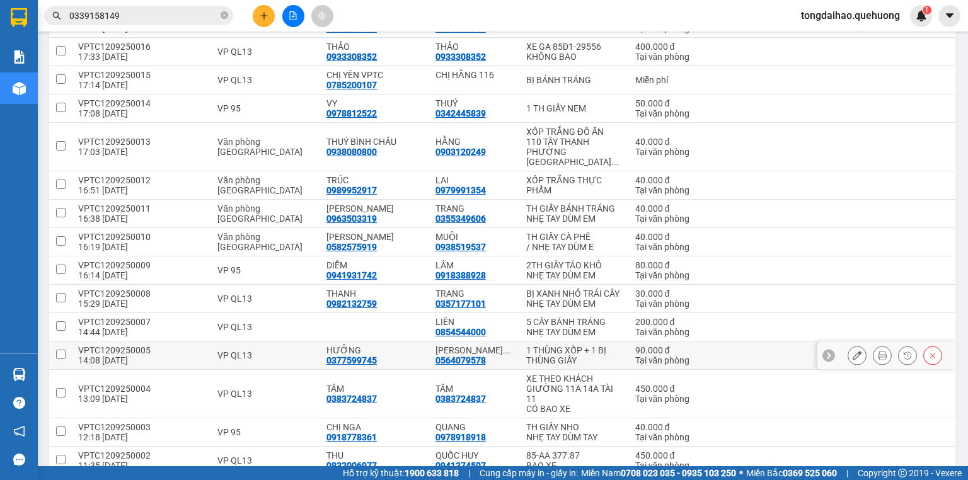
scroll to position [305, 0]
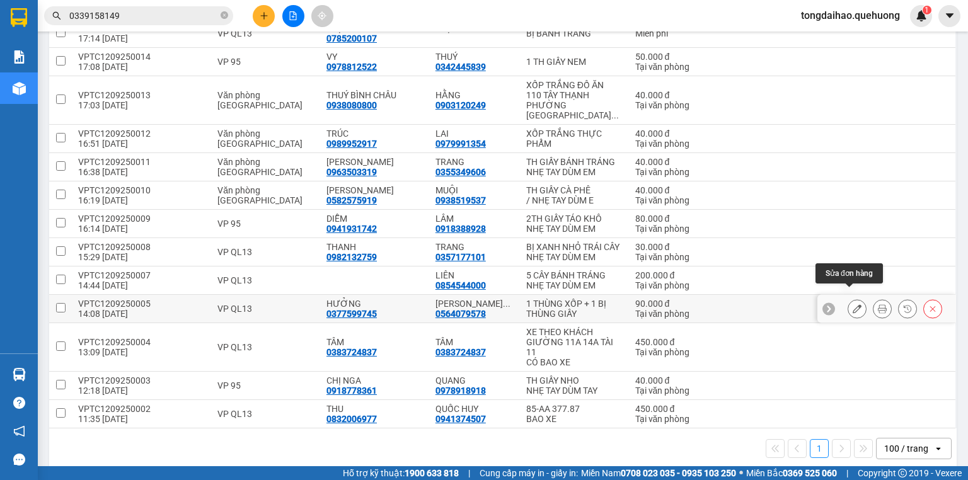
click at [853, 304] on icon at bounding box center [857, 308] width 9 height 9
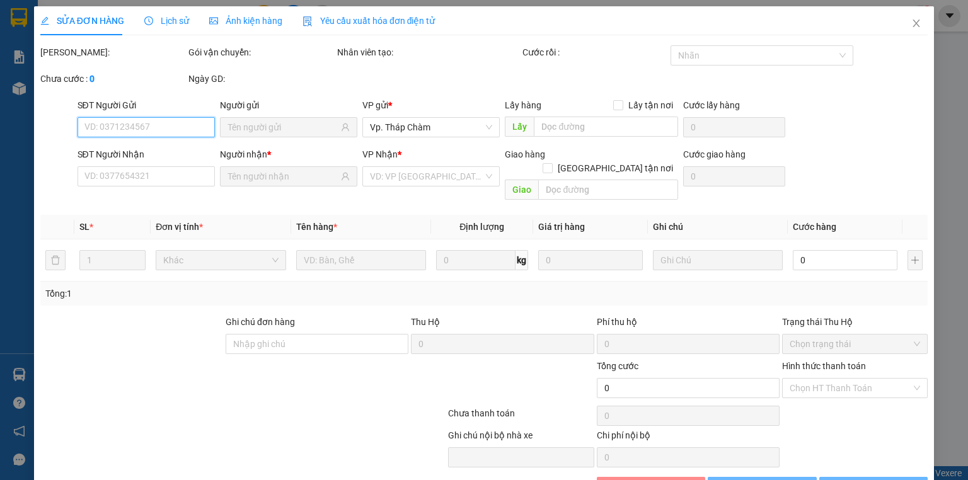
type input "0377599745"
type input "0564079578"
type input "90.000"
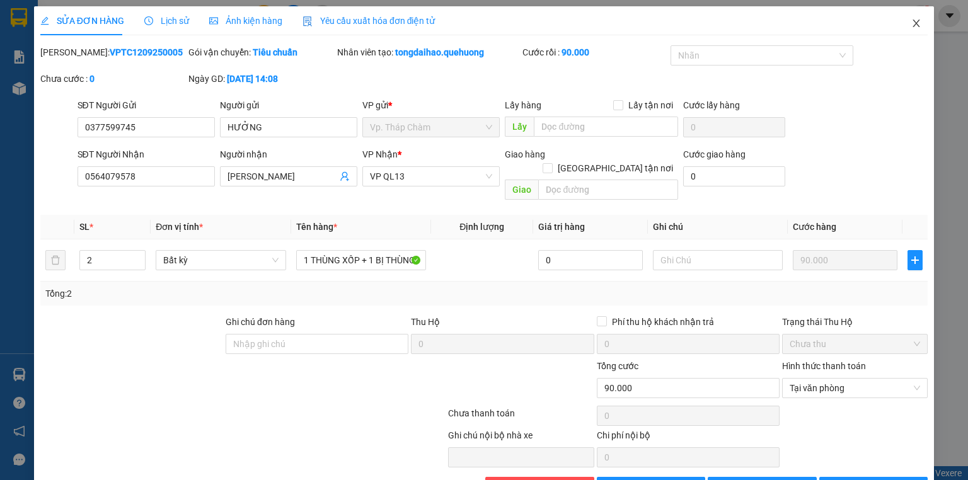
click at [912, 25] on icon "close" at bounding box center [917, 23] width 10 height 10
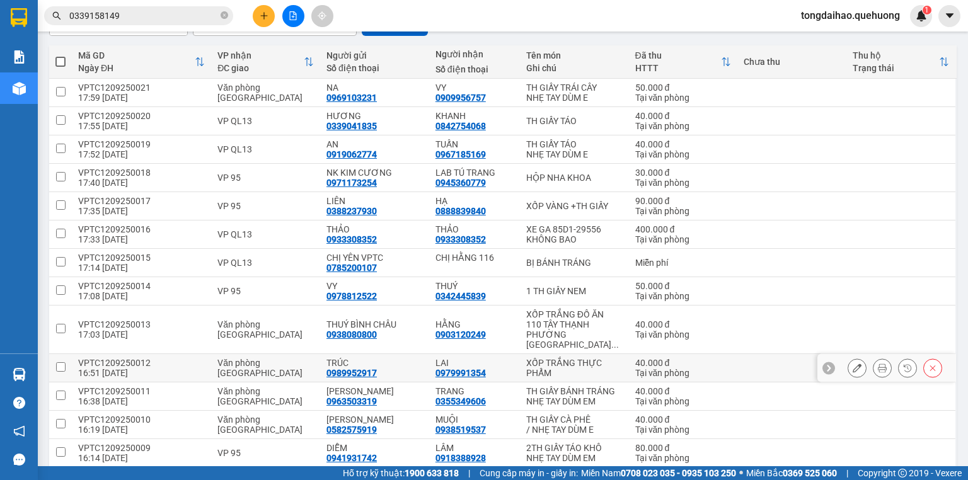
scroll to position [353, 0]
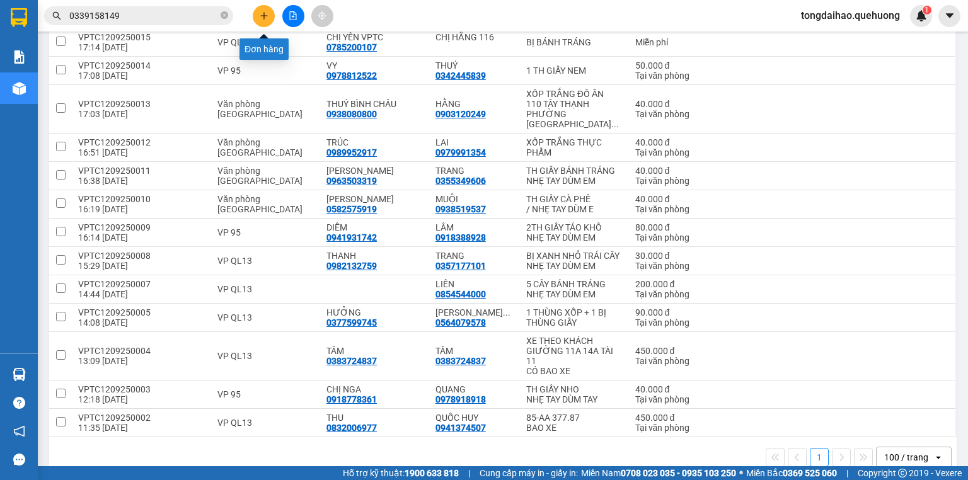
click at [262, 15] on icon "plus" at bounding box center [263, 15] width 7 height 1
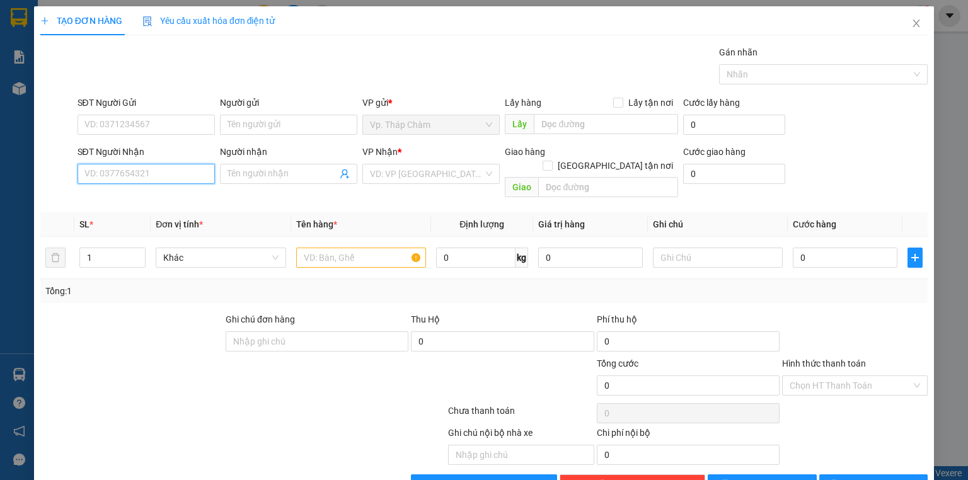
click at [151, 177] on input "SĐT Người Nhận" at bounding box center [146, 174] width 137 height 20
click at [134, 204] on div "0819801919 - MẪN NGHI" at bounding box center [146, 199] width 124 height 14
type input "0819801919"
type input "MẪN NGHI"
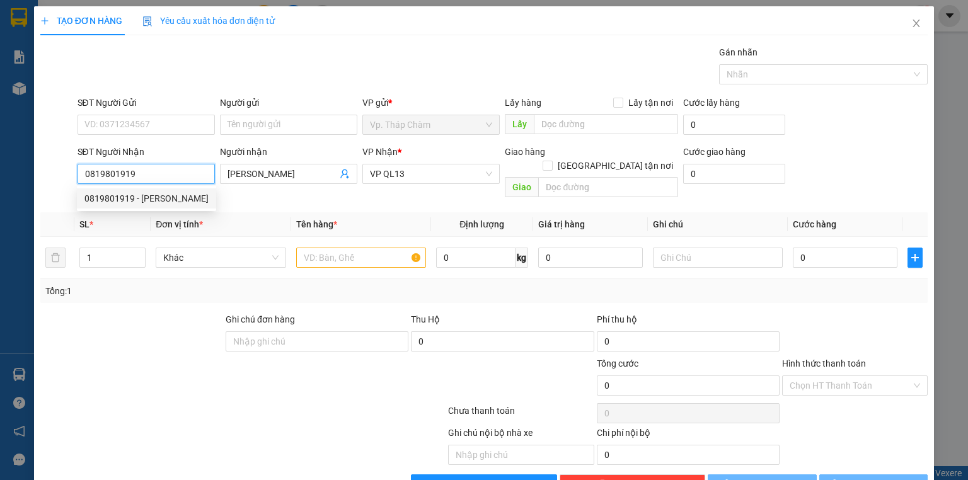
type input "80.000"
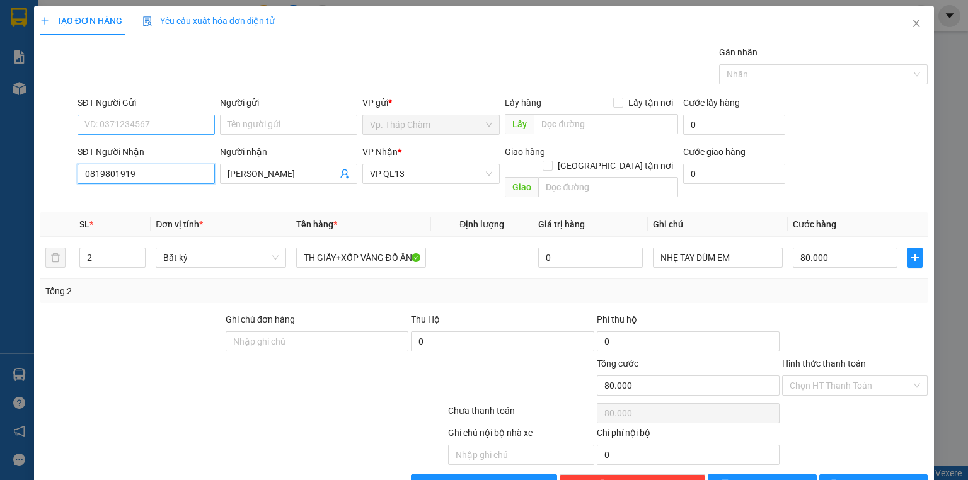
type input "0819801919"
click at [193, 120] on input "SĐT Người Gửi" at bounding box center [146, 125] width 137 height 20
click at [189, 154] on div "0948806779 - TRANG" at bounding box center [144, 149] width 121 height 14
type input "0948806779"
type input "TRANG"
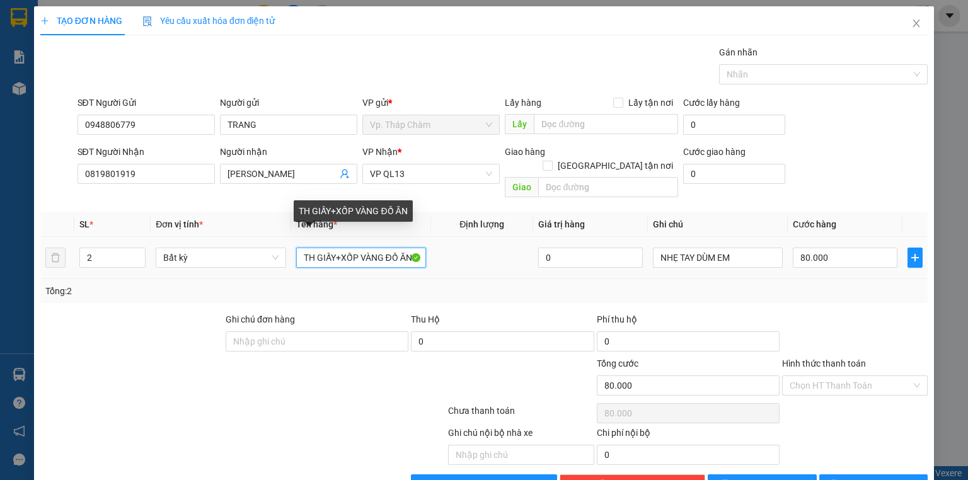
drag, startPoint x: 339, startPoint y: 245, endPoint x: 71, endPoint y: 243, distance: 267.9
click at [79, 245] on tr "2 Bất kỳ TH GIẤY+XỐP VÀNG ĐỒ ĂN 0 NHẸ TAY DÙM EM 80.000" at bounding box center [484, 258] width 888 height 42
type input "XỐP VÀNG ĐỒ ĂN"
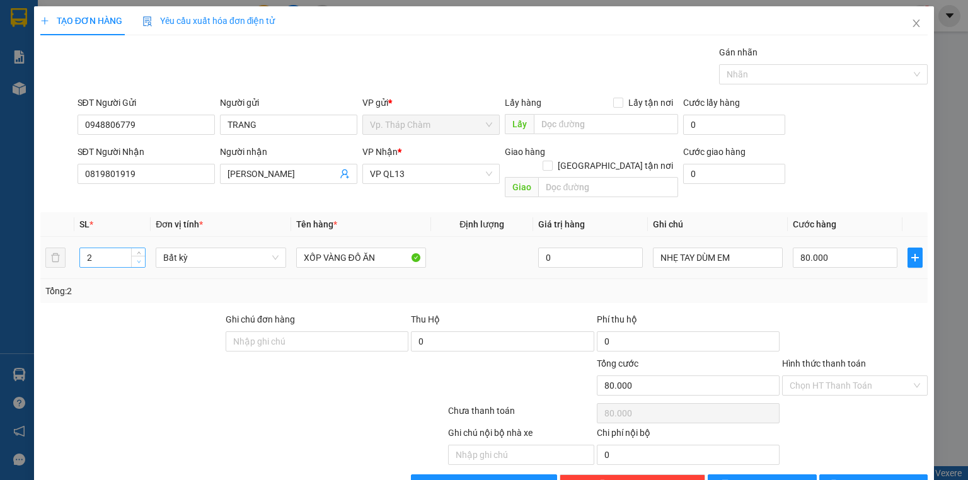
type input "1"
click at [137, 260] on icon "down" at bounding box center [139, 262] width 4 height 4
click at [820, 248] on input "80.000" at bounding box center [845, 258] width 105 height 20
type input "0"
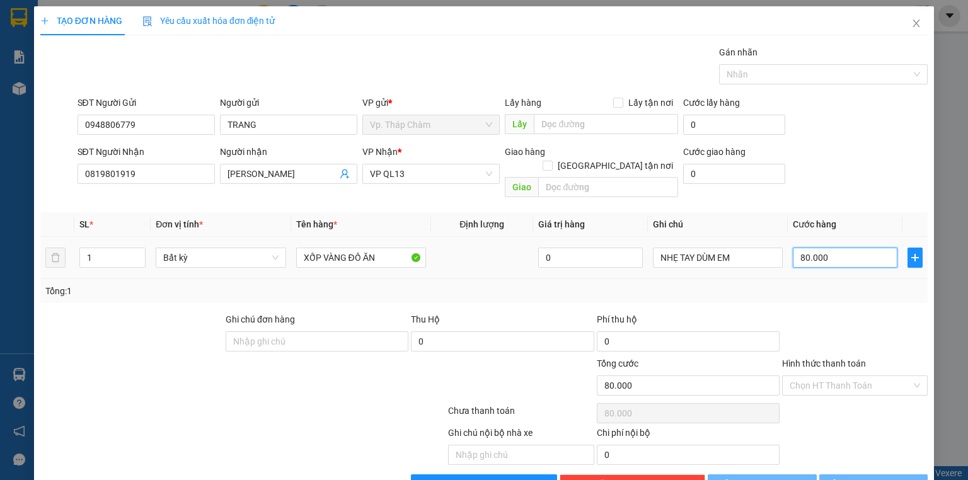
type input "0"
type input "4"
type input "04"
type input "40"
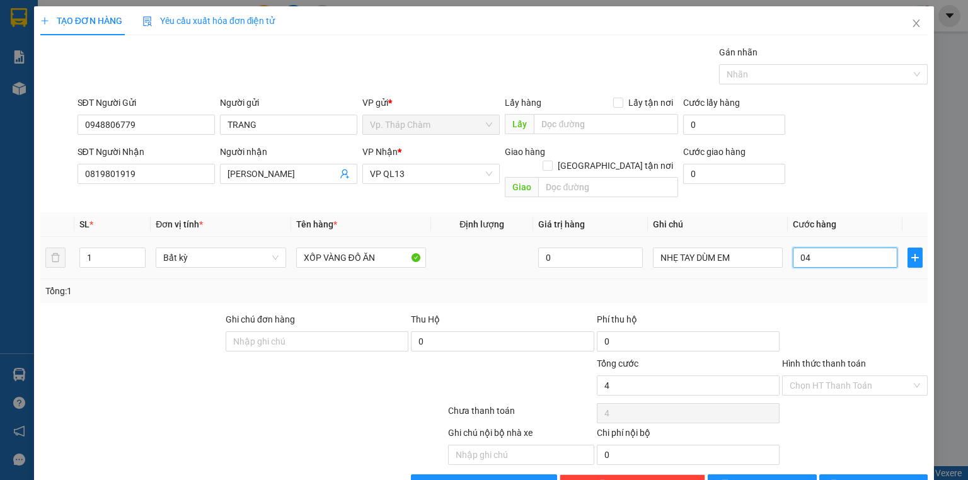
type input "40"
drag, startPoint x: 826, startPoint y: 380, endPoint x: 828, endPoint y: 371, distance: 9.6
click at [827, 378] on span at bounding box center [851, 385] width 122 height 19
type input "040"
type input "40.000"
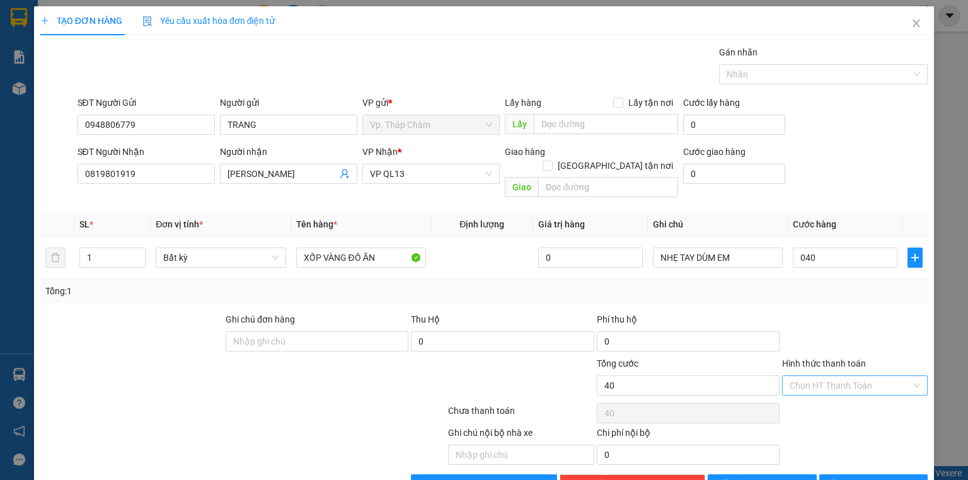
type input "40.000"
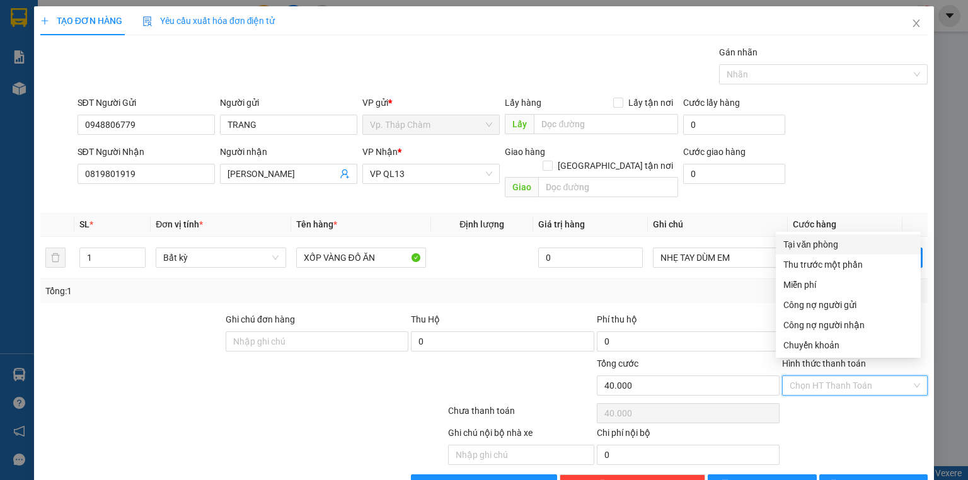
click at [883, 253] on div "Tại văn phòng" at bounding box center [848, 245] width 145 height 20
type input "0"
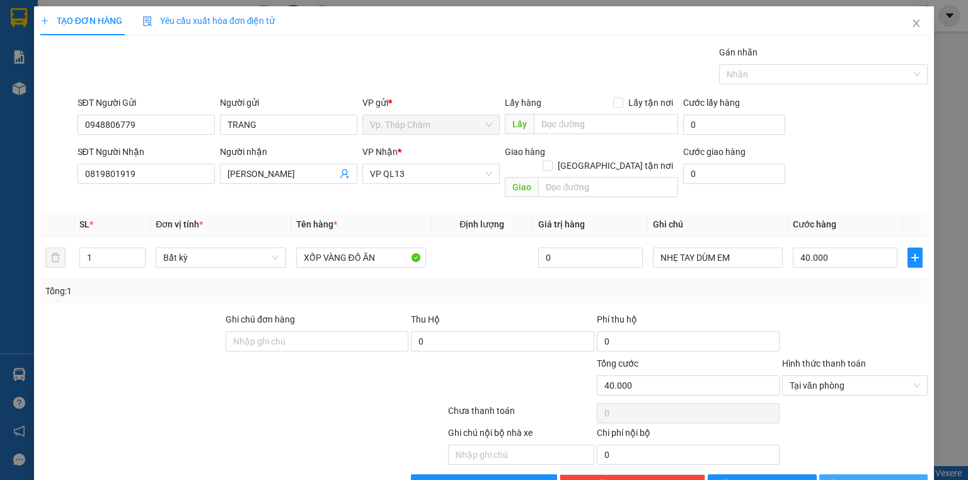
click at [872, 478] on span "[PERSON_NAME] và In" at bounding box center [887, 485] width 88 height 14
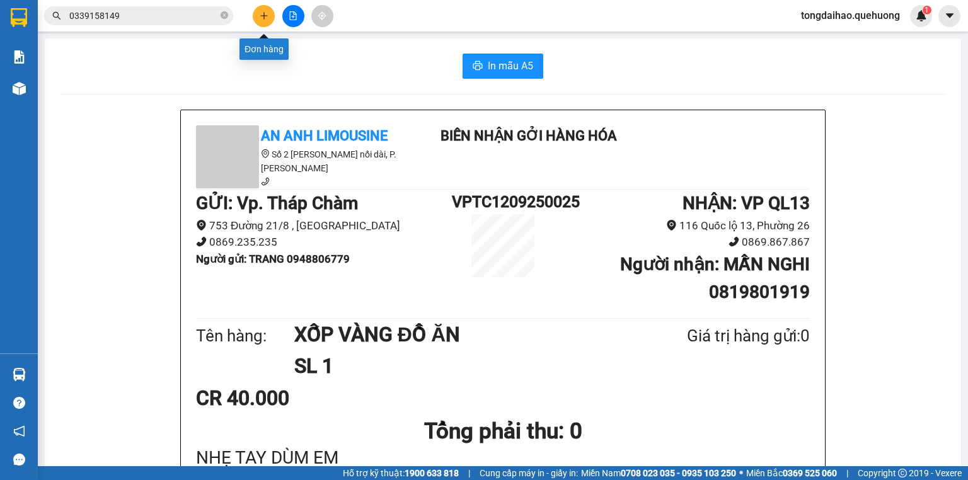
click at [258, 21] on button at bounding box center [264, 16] width 22 height 22
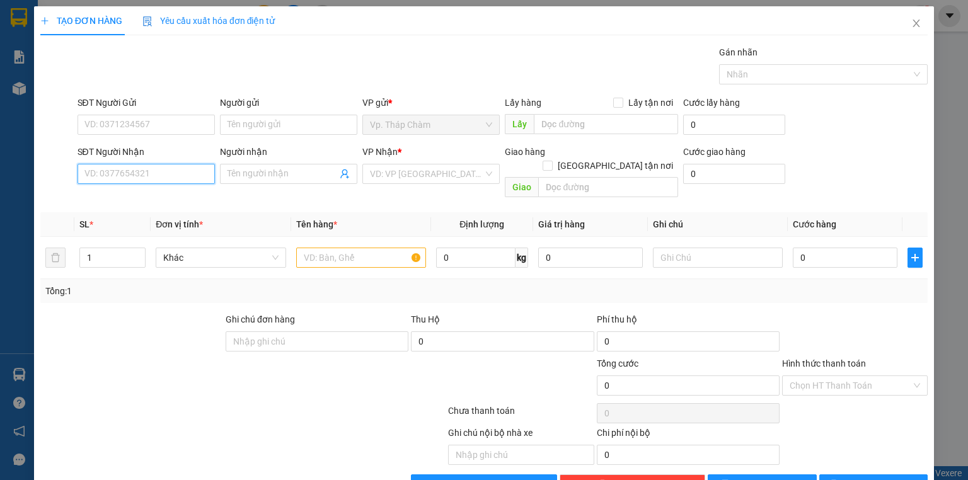
click at [115, 172] on input "SĐT Người Nhận" at bounding box center [146, 174] width 137 height 20
click at [183, 176] on input "SĐT Người Nhận" at bounding box center [146, 174] width 137 height 20
click at [134, 182] on input "SĐT Người Nhận" at bounding box center [146, 174] width 137 height 20
click at [182, 125] on input "SĐT Người Gửi" at bounding box center [146, 125] width 137 height 20
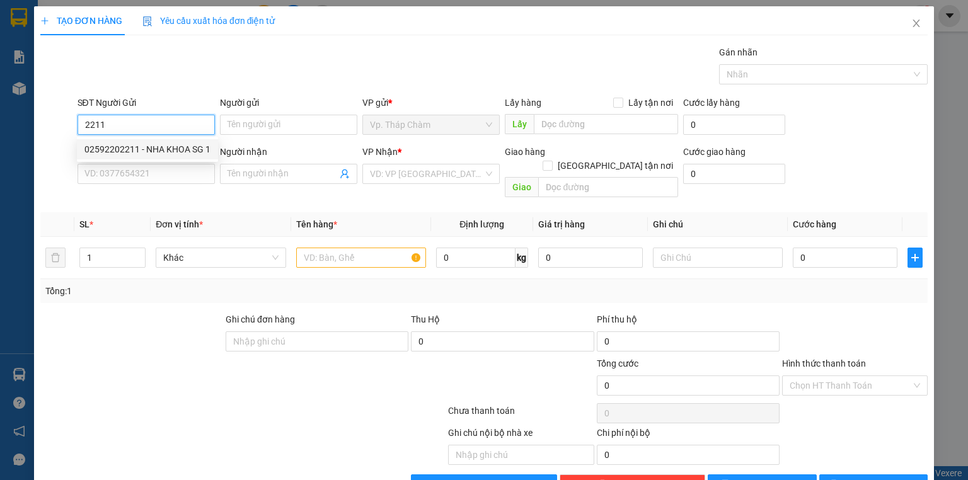
click at [169, 152] on div "02592202211 - NHA KHOA SG 1" at bounding box center [147, 149] width 126 height 14
type input "02592202211"
type input "NHA KHOA SG 1"
type input "0799094234"
type input "HƯNG THỊNH PHÁT"
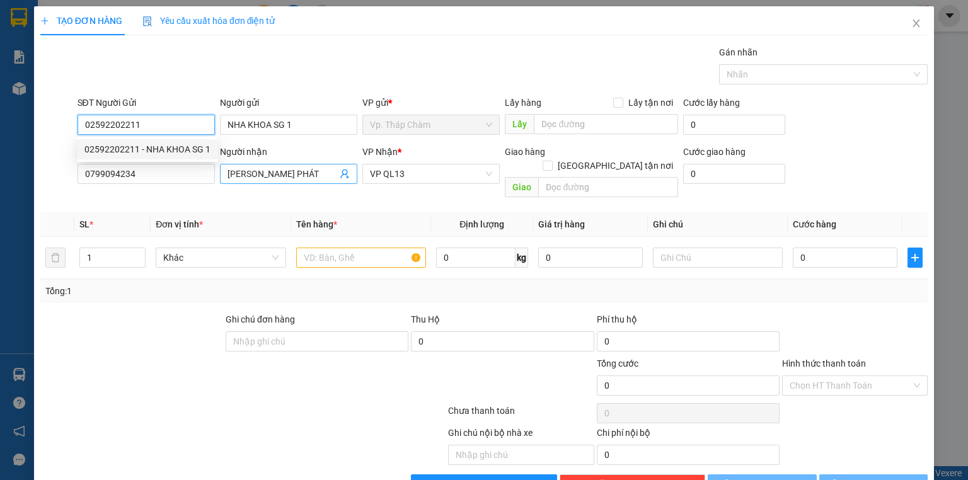
type input "30.000"
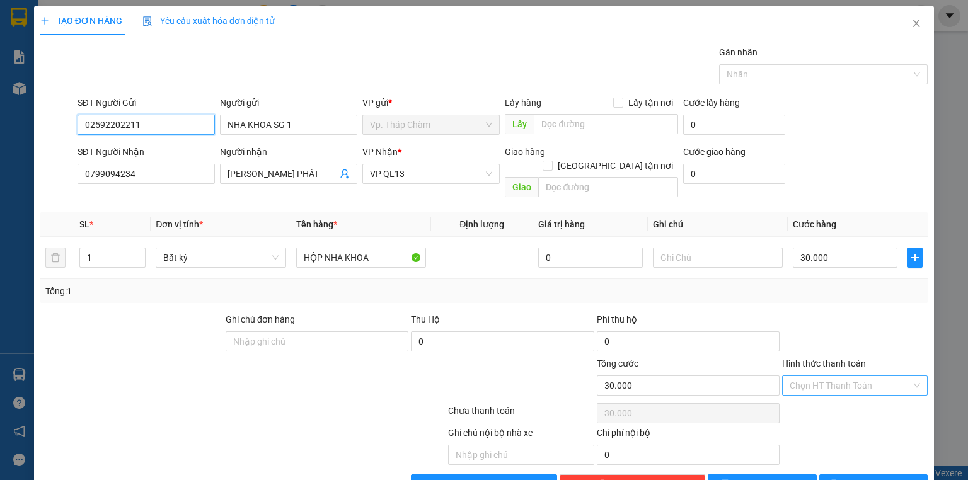
type input "02592202211"
click at [860, 376] on input "Hình thức thanh toán" at bounding box center [851, 385] width 122 height 19
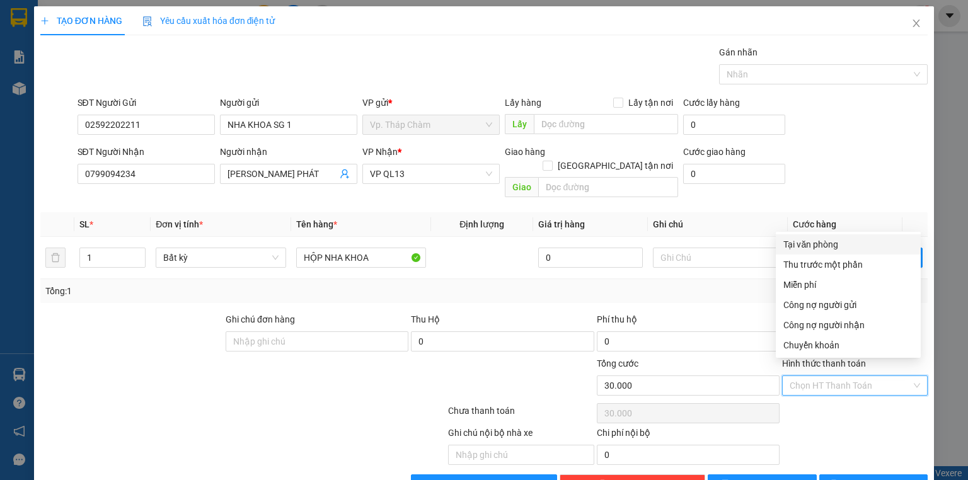
click at [840, 245] on div "Tại văn phòng" at bounding box center [849, 245] width 130 height 14
type input "0"
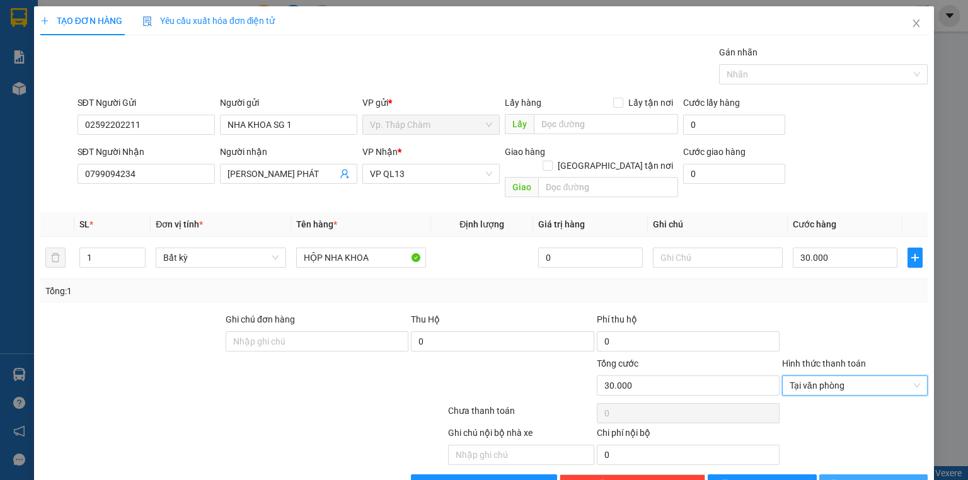
click at [864, 478] on button "[PERSON_NAME] và In" at bounding box center [874, 485] width 109 height 20
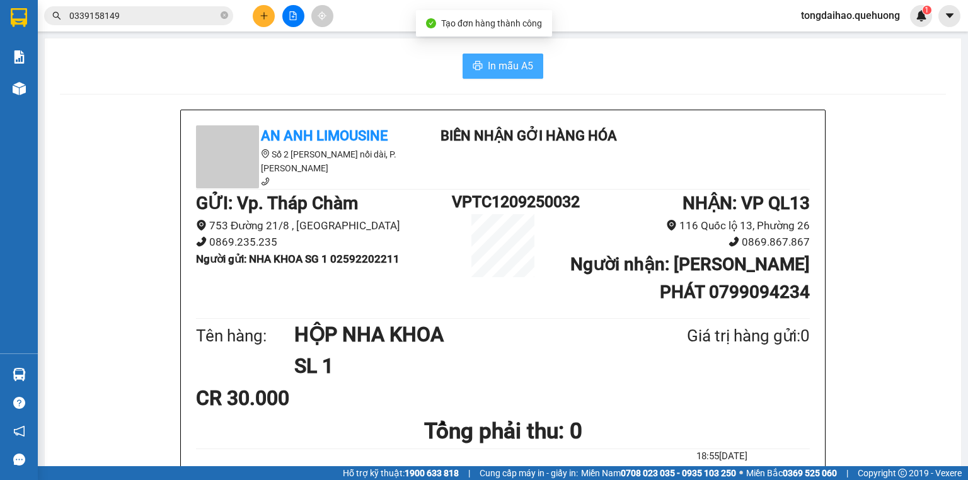
click at [515, 69] on span "In mẫu A5" at bounding box center [510, 66] width 45 height 16
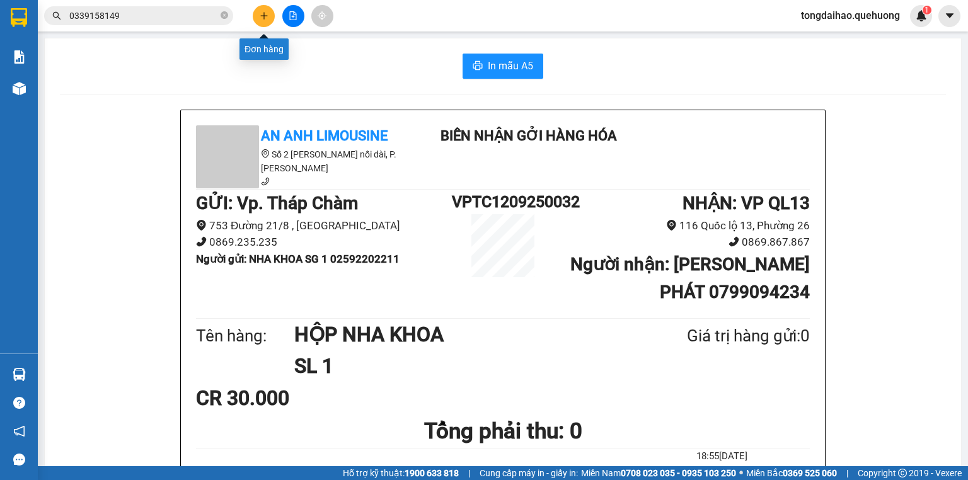
click at [261, 7] on button at bounding box center [264, 16] width 22 height 22
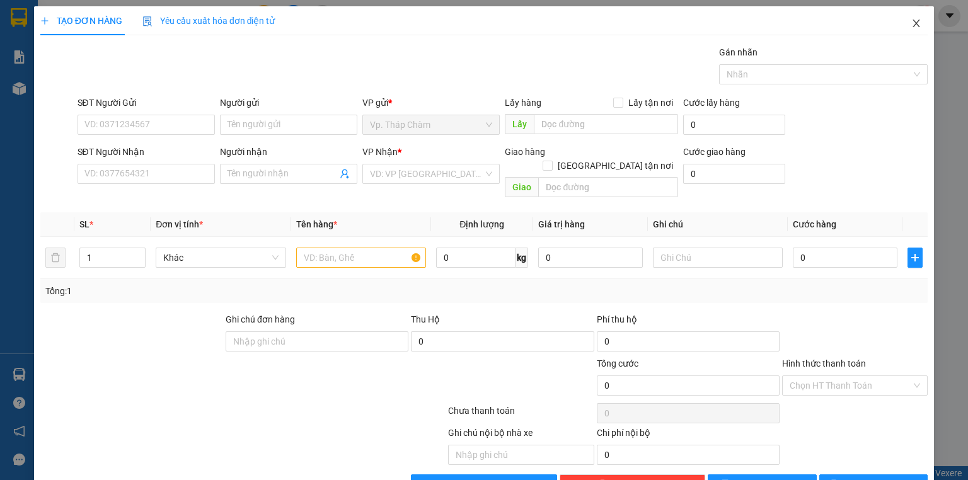
click at [912, 25] on icon "close" at bounding box center [917, 23] width 10 height 10
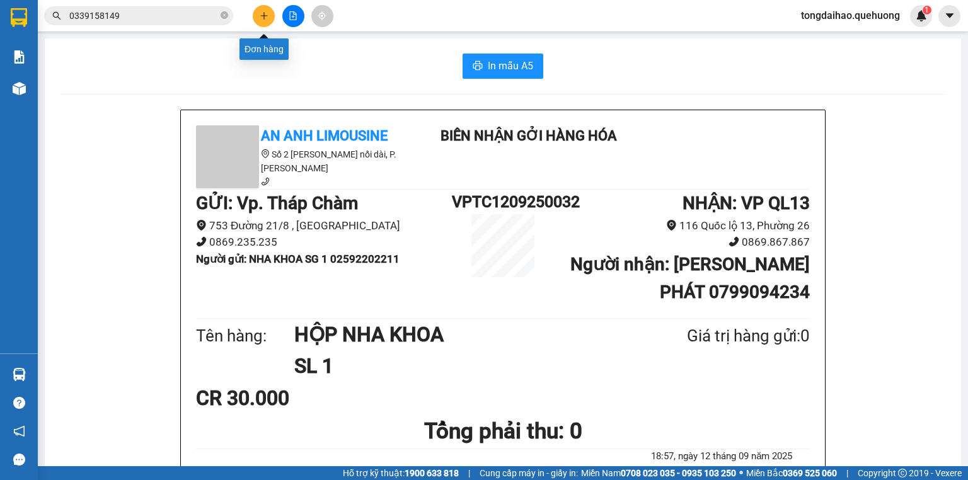
click at [258, 18] on button at bounding box center [264, 16] width 22 height 22
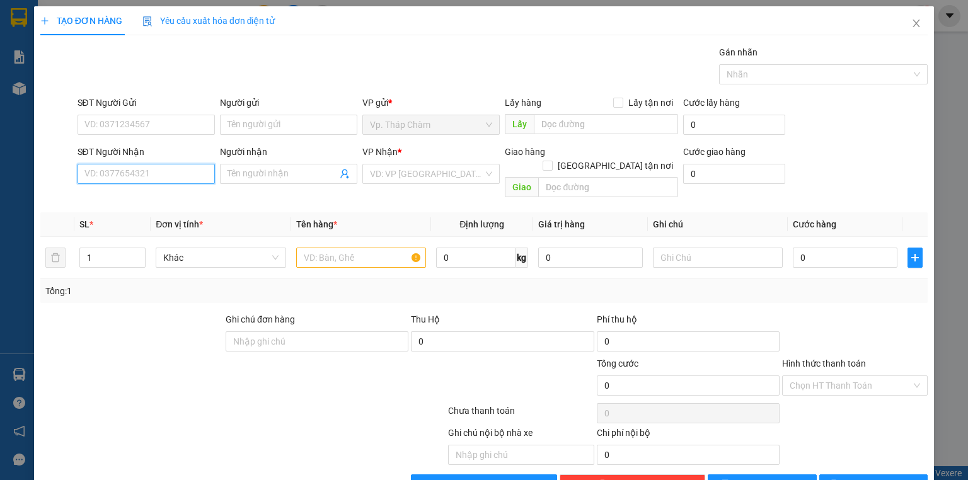
click at [177, 179] on input "SĐT Người Nhận" at bounding box center [146, 174] width 137 height 20
drag, startPoint x: 140, startPoint y: 172, endPoint x: 102, endPoint y: 178, distance: 38.3
click at [102, 178] on input "0369435768" at bounding box center [146, 174] width 137 height 20
click at [158, 196] on div "0369765438 - BẢO" at bounding box center [146, 199] width 124 height 14
type input "0369765438"
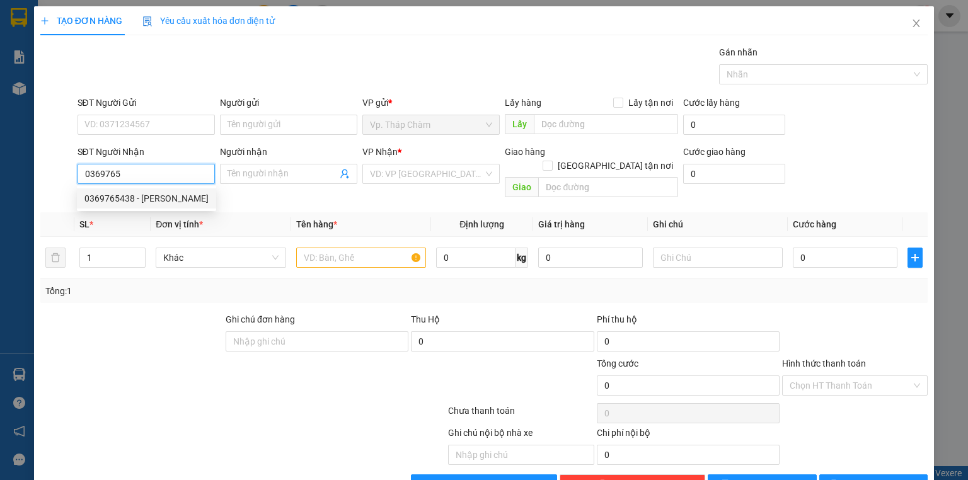
type input "BẢO"
type input "100.000"
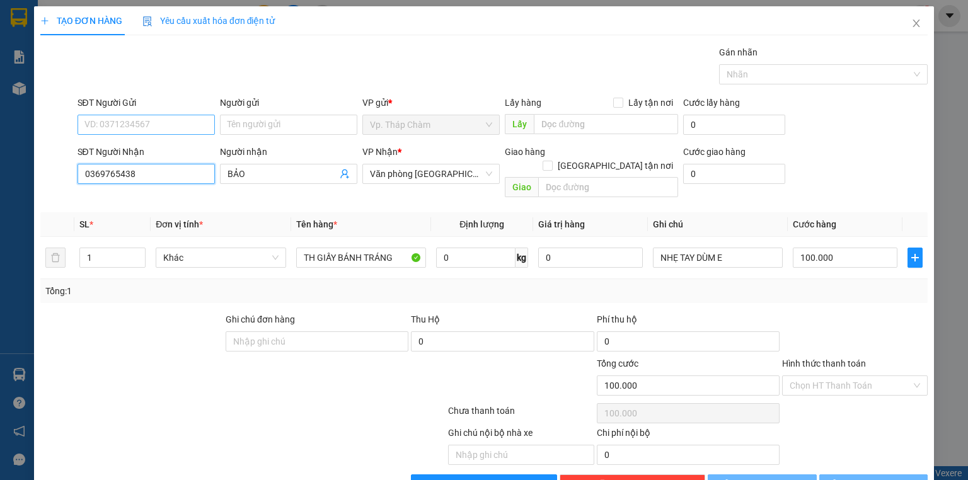
type input "0369765438"
click at [154, 130] on input "SĐT Người Gửi" at bounding box center [146, 125] width 137 height 20
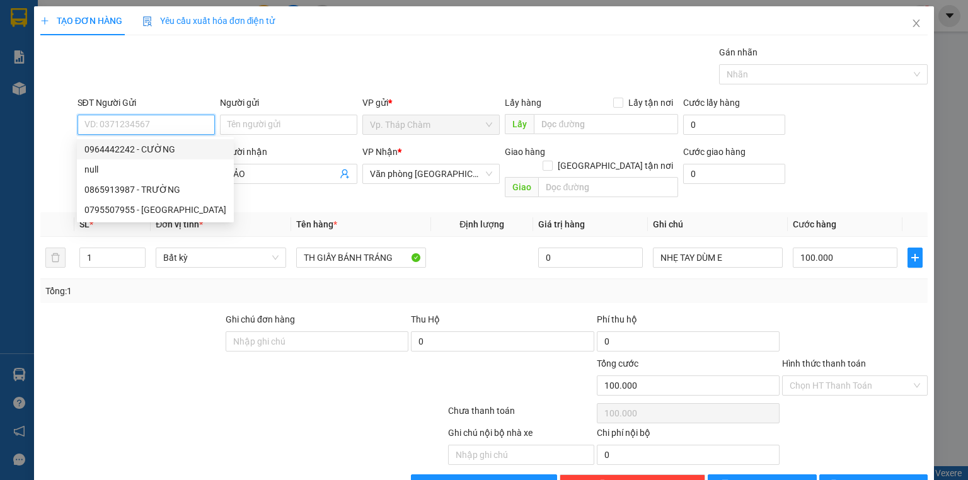
click at [161, 155] on div "0964442242 - CƯỜNG" at bounding box center [155, 149] width 142 height 14
type input "0964442242"
type input "CƯỜNG"
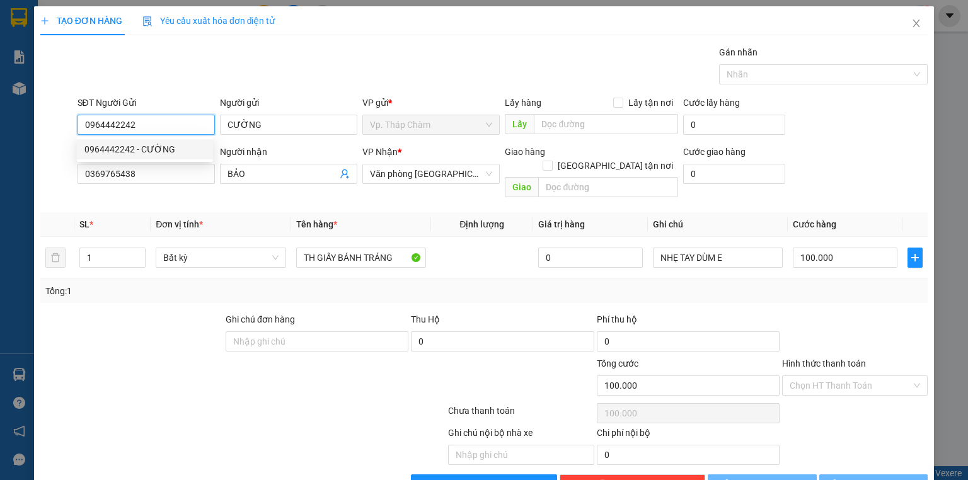
type input "40.000"
click at [174, 126] on input "0964442242" at bounding box center [146, 125] width 137 height 20
drag, startPoint x: 159, startPoint y: 133, endPoint x: 11, endPoint y: 131, distance: 148.2
click at [11, 131] on div "TẠO ĐƠN HÀNG Yêu cầu xuất hóa đơn điện tử Transit Pickup Surcharge Ids Transit …" at bounding box center [484, 240] width 968 height 480
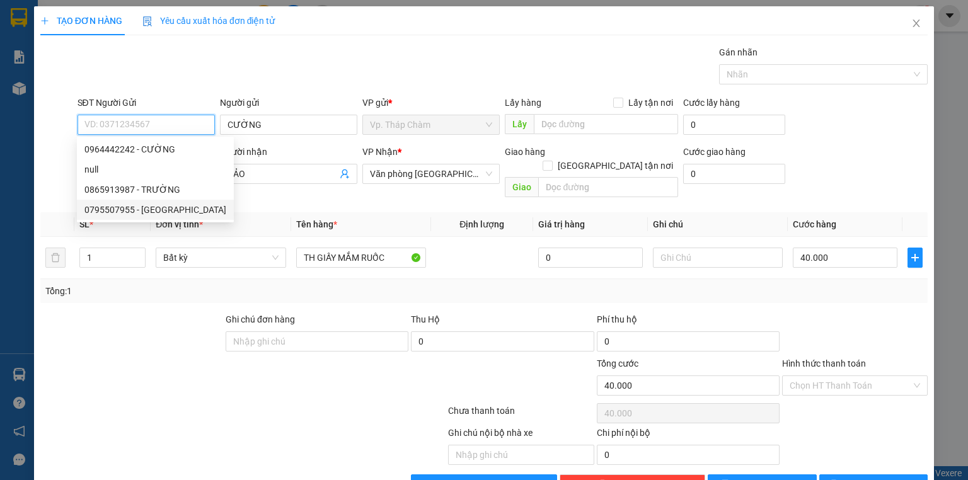
click at [146, 205] on div "0795507955 - THÁI PHONG" at bounding box center [155, 210] width 142 height 14
type input "0795507955"
type input "THÁI PHONG"
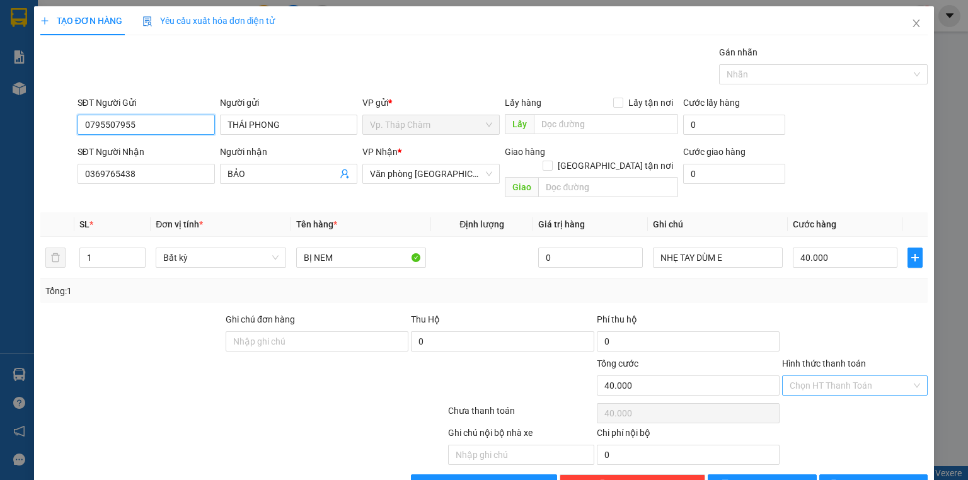
type input "0795507955"
drag, startPoint x: 823, startPoint y: 378, endPoint x: 815, endPoint y: 303, distance: 76.1
click at [823, 378] on input "Hình thức thanh toán" at bounding box center [851, 385] width 122 height 19
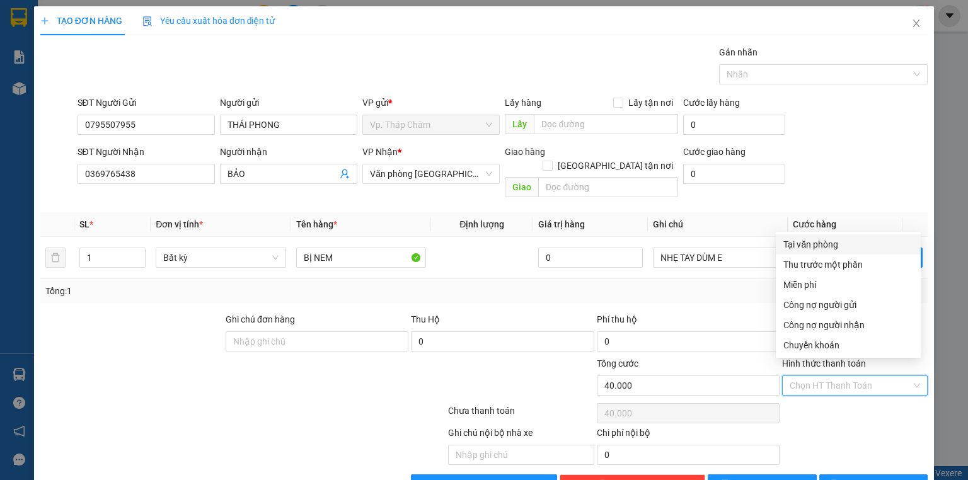
click at [801, 248] on div "Tại văn phòng" at bounding box center [849, 245] width 130 height 14
type input "0"
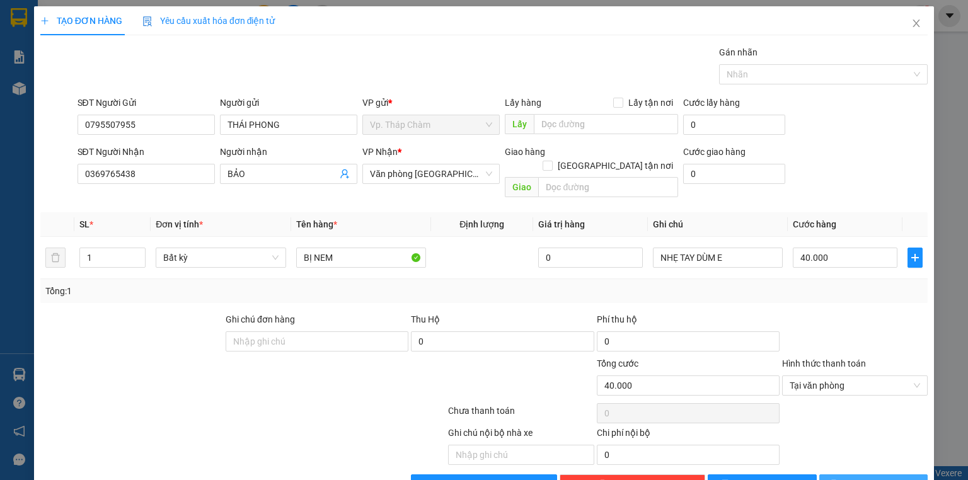
click at [886, 478] on span "[PERSON_NAME] và In" at bounding box center [887, 485] width 88 height 14
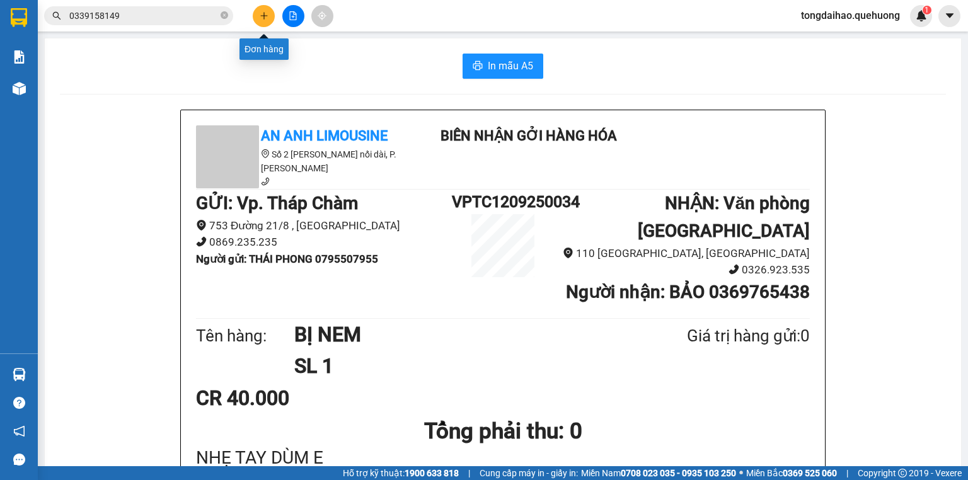
click at [269, 14] on button at bounding box center [264, 16] width 22 height 22
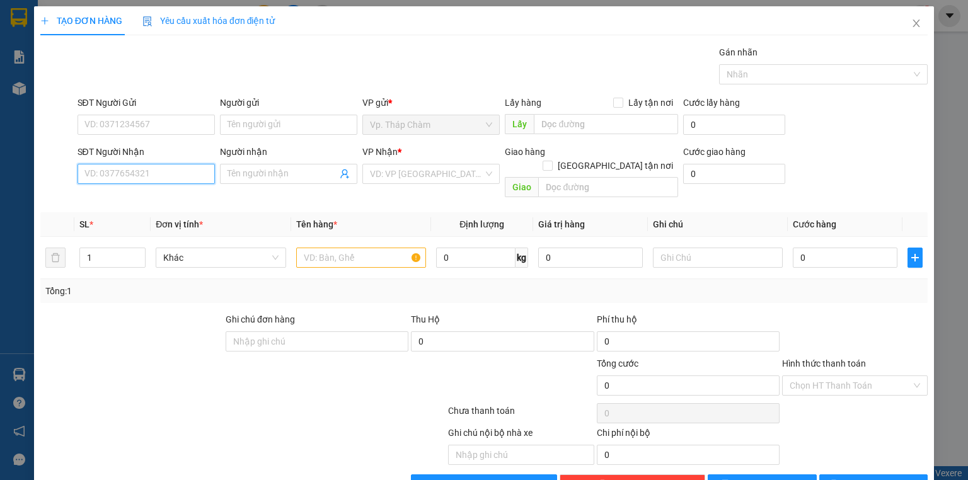
click at [197, 172] on input "SĐT Người Nhận" at bounding box center [146, 174] width 137 height 20
click at [187, 189] on div "0706941337 - Minh" at bounding box center [155, 198] width 157 height 20
type input "0706941337"
type input "Minh"
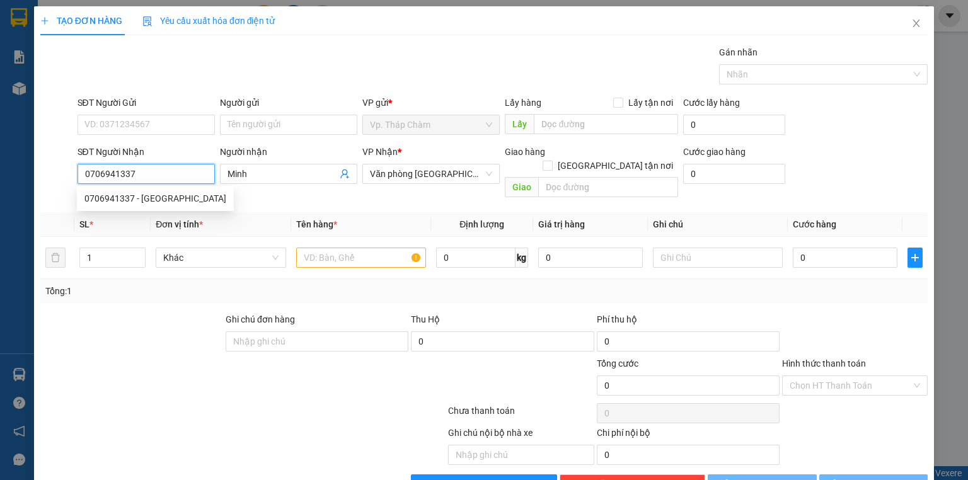
type input "40.000"
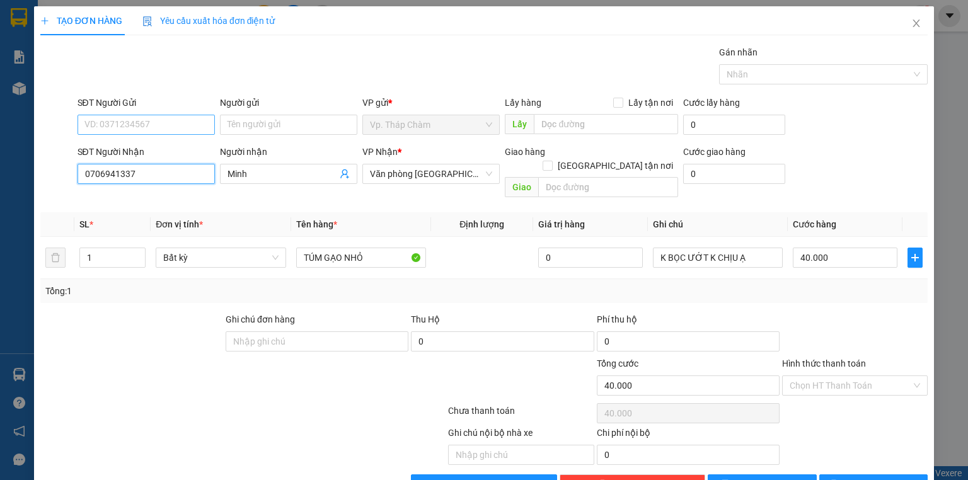
type input "0706941337"
click at [192, 129] on input "SĐT Người Gửi" at bounding box center [146, 125] width 137 height 20
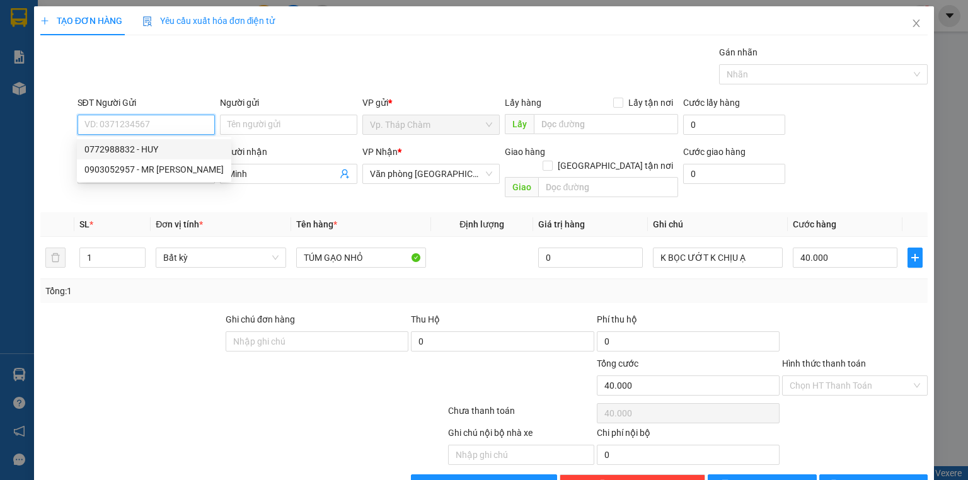
click at [153, 151] on div "0772988832 - HUY" at bounding box center [153, 149] width 139 height 14
type input "0772988832"
type input "HUY"
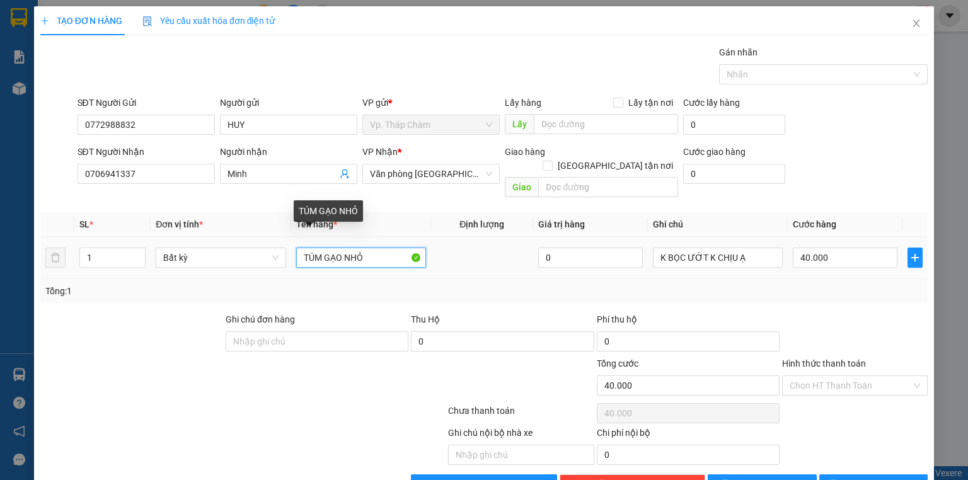
drag, startPoint x: 369, startPoint y: 239, endPoint x: 232, endPoint y: 219, distance: 138.8
click at [235, 220] on table "SL * Đơn vị tính * Tên hàng * Định lượng Giá trị hàng Ghi chú Cước hàng 1 Bất k…" at bounding box center [484, 245] width 888 height 67
type input "b"
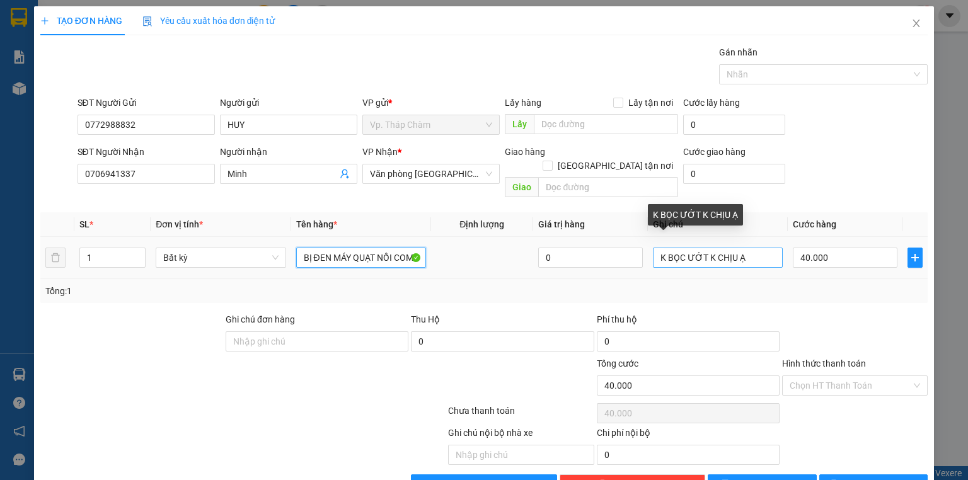
type input "BỊ ĐEN MÁY QUẠT NỒI COM"
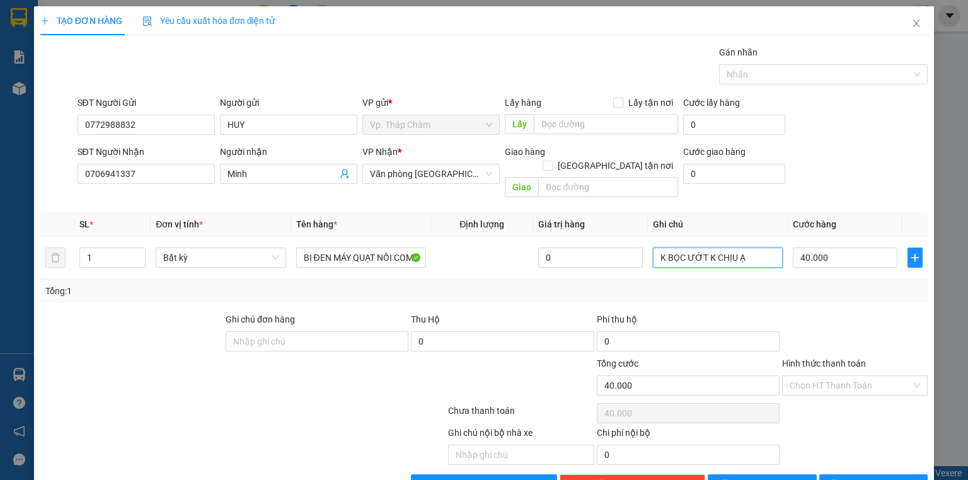
drag, startPoint x: 741, startPoint y: 246, endPoint x: 539, endPoint y: 298, distance: 208.2
click at [539, 298] on div "Transit Pickup Surcharge Ids Transit Deliver Surcharge Ids Transit Deliver Surc…" at bounding box center [484, 269] width 888 height 449
click at [827, 248] on input "40.000" at bounding box center [845, 258] width 105 height 20
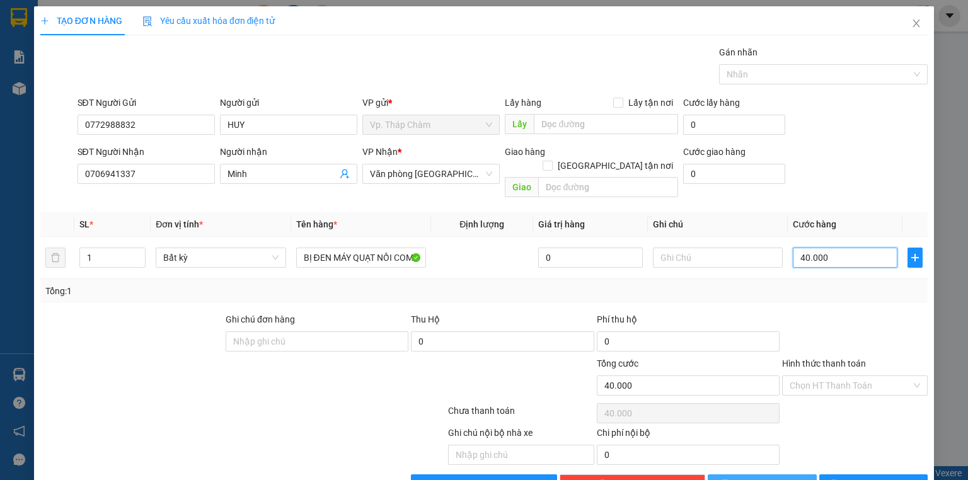
type input "6"
type input "60"
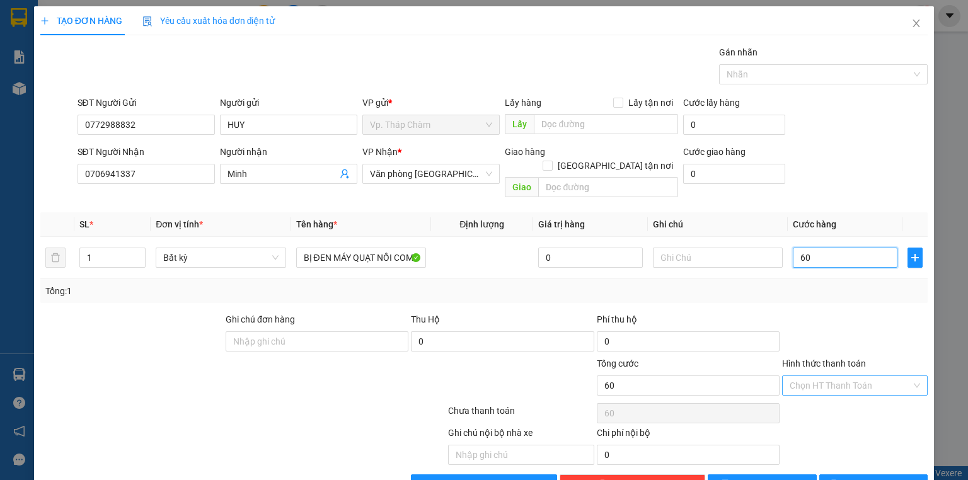
type input "60"
type input "60.000"
click at [837, 376] on input "Hình thức thanh toán" at bounding box center [851, 385] width 122 height 19
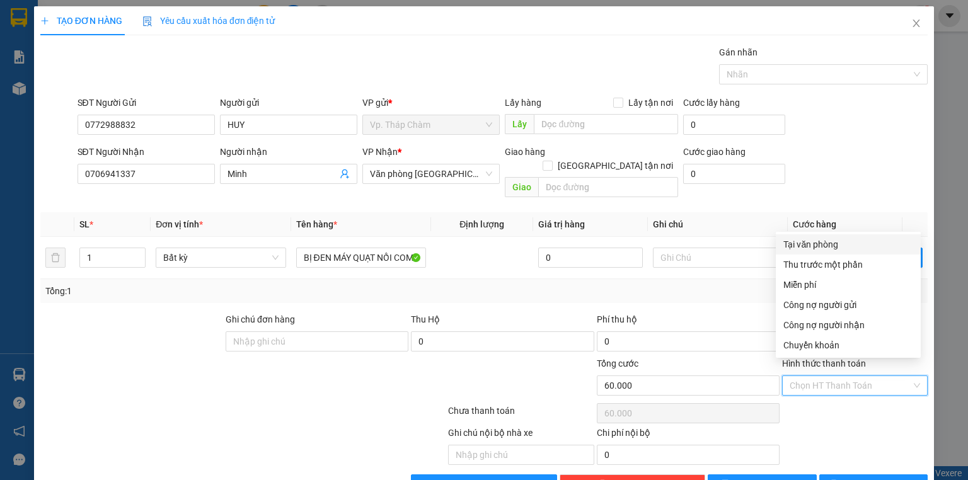
click at [820, 245] on div "Tại văn phòng" at bounding box center [849, 245] width 130 height 14
type input "0"
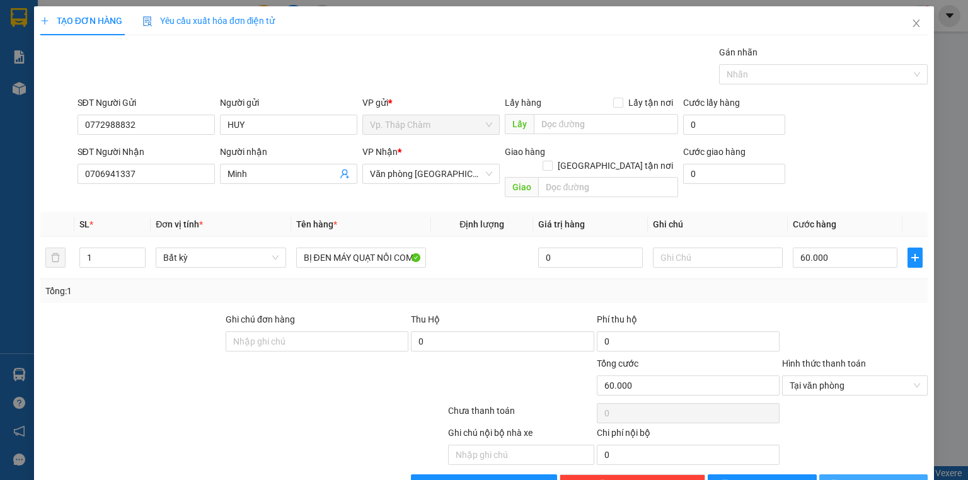
click at [872, 478] on span "[PERSON_NAME] và In" at bounding box center [887, 485] width 88 height 14
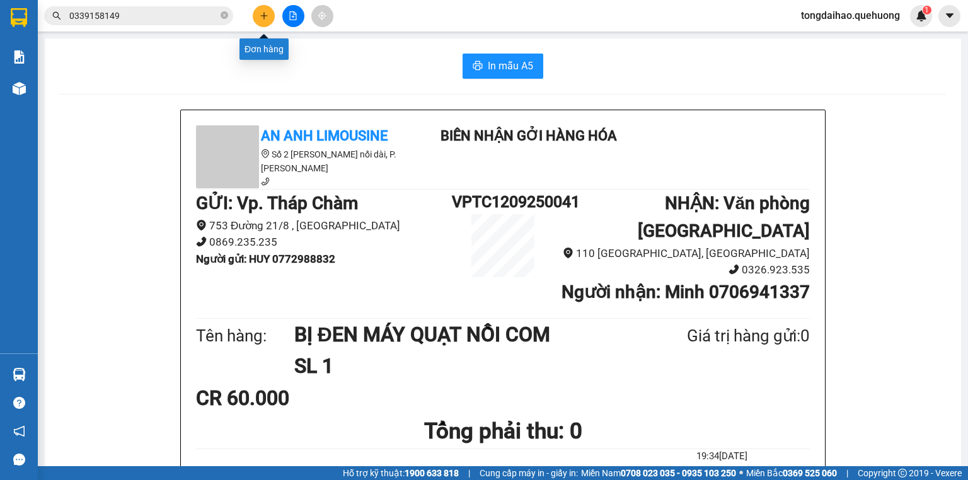
click at [262, 11] on icon "plus" at bounding box center [264, 15] width 9 height 9
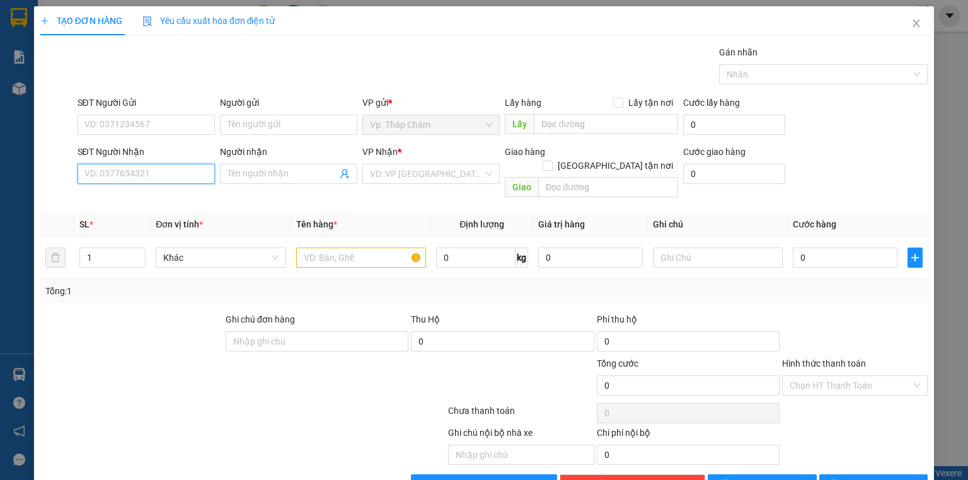
click at [157, 170] on input "SĐT Người Nhận" at bounding box center [146, 174] width 137 height 20
click at [119, 171] on input "SĐT Người Nhận" at bounding box center [146, 174] width 137 height 20
click at [148, 200] on div "0347948051 - NAM" at bounding box center [144, 199] width 121 height 14
type input "0347948051"
type input "NAM"
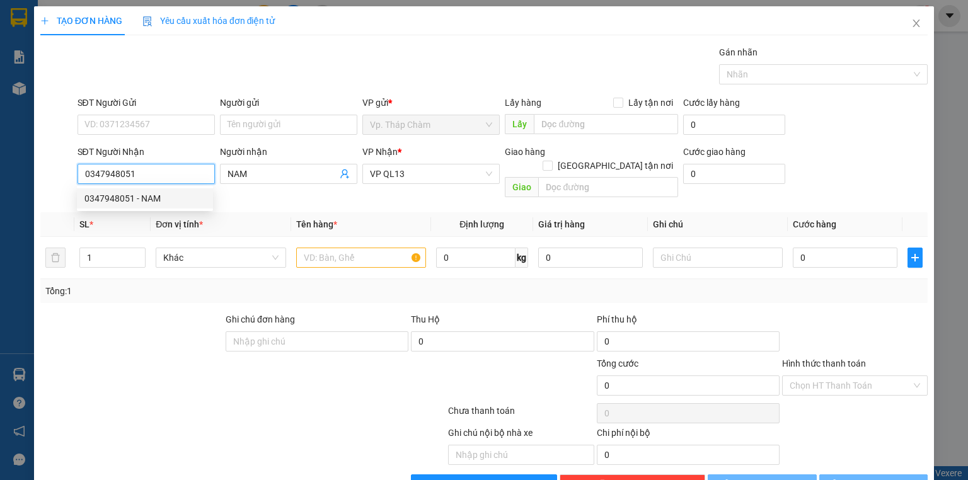
type input "50.000"
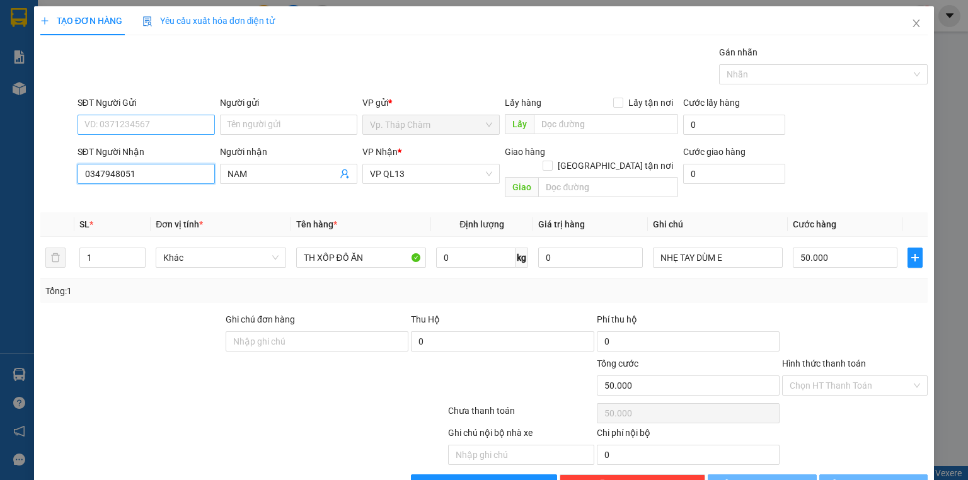
type input "0347948051"
click at [163, 130] on input "SĐT Người Gửi" at bounding box center [146, 125] width 137 height 20
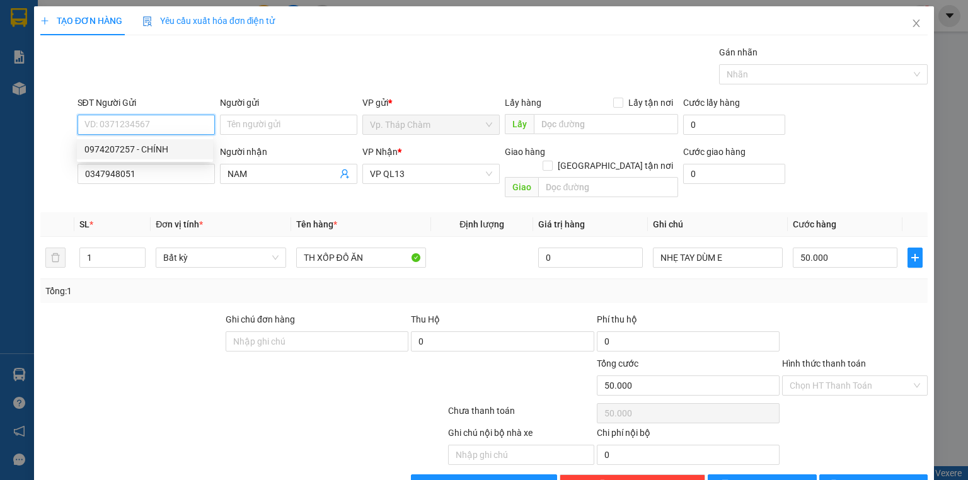
click at [174, 146] on div "0974207257 - CHÍNH" at bounding box center [144, 149] width 121 height 14
type input "0974207257"
type input "CHÍNH"
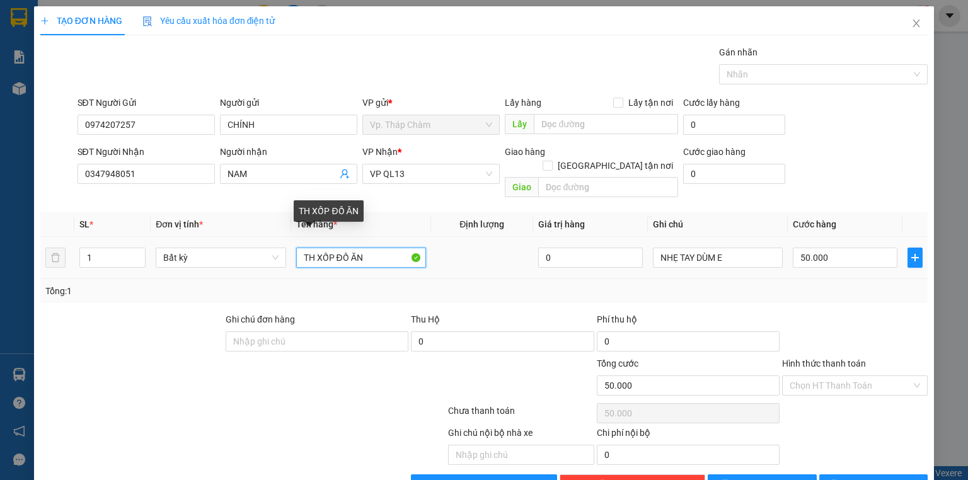
drag, startPoint x: 313, startPoint y: 242, endPoint x: 216, endPoint y: 281, distance: 104.4
click at [252, 261] on tr "1 Bất kỳ TH XỐP ĐỒ ĂN 0 NHẸ TAY DÙM E 50.000" at bounding box center [484, 258] width 888 height 42
click at [320, 248] on input "XỐP ĐỒ ĂN" at bounding box center [361, 258] width 130 height 20
type input "XỐP VÀNG ĐỒ ĂN"
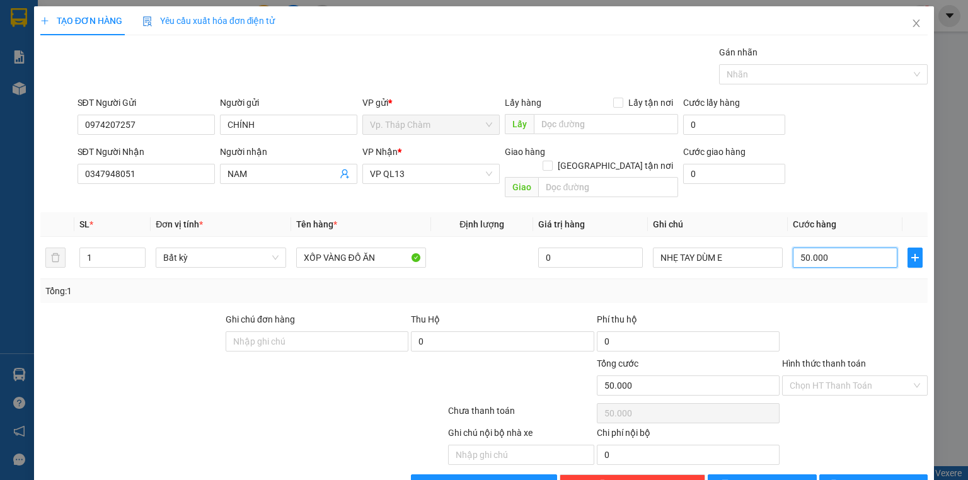
type input "4"
type input "40"
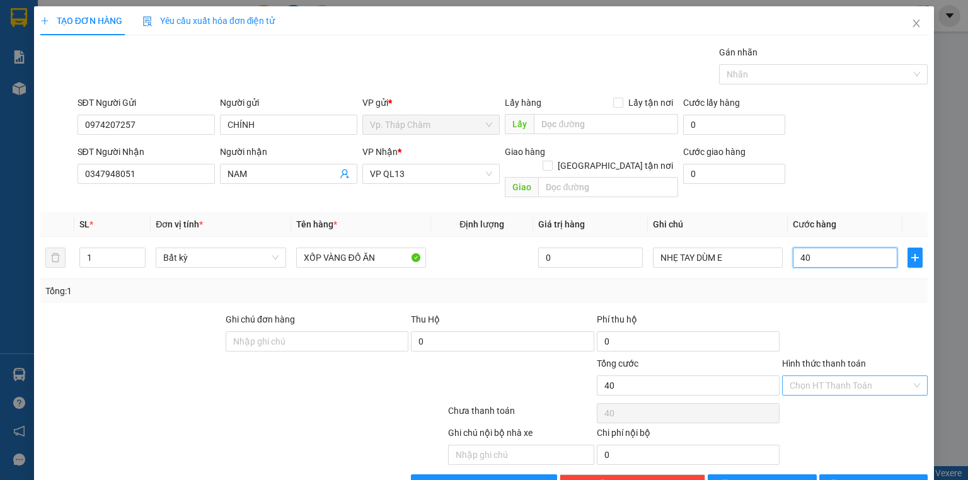
type input "40"
type input "40.000"
click at [849, 376] on input "Hình thức thanh toán" at bounding box center [851, 385] width 122 height 19
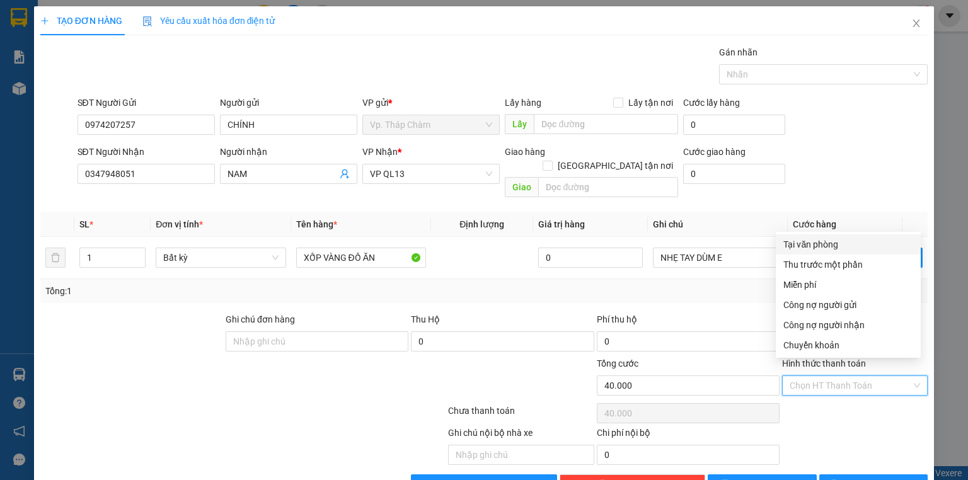
click at [827, 246] on div "Tại văn phòng" at bounding box center [849, 245] width 130 height 14
type input "0"
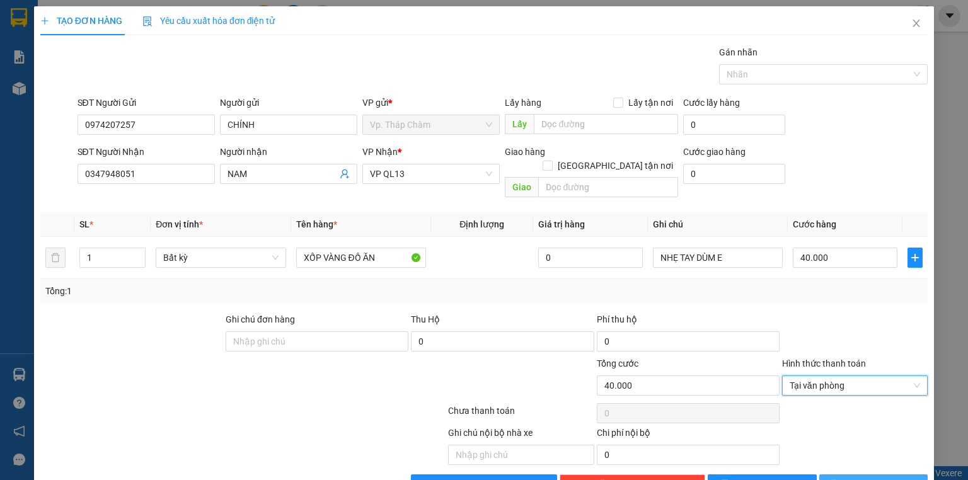
click at [835, 475] on button "[PERSON_NAME] và In" at bounding box center [874, 485] width 109 height 20
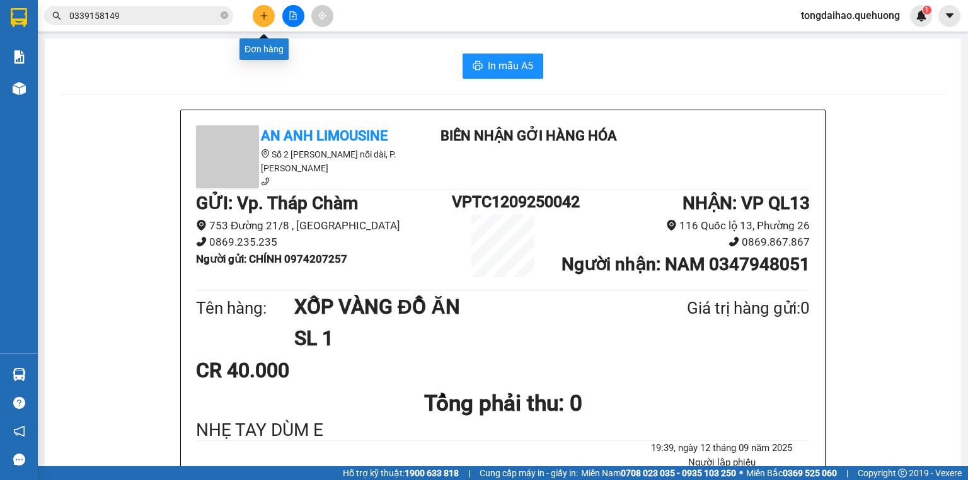
click at [264, 13] on icon "plus" at bounding box center [264, 15] width 1 height 7
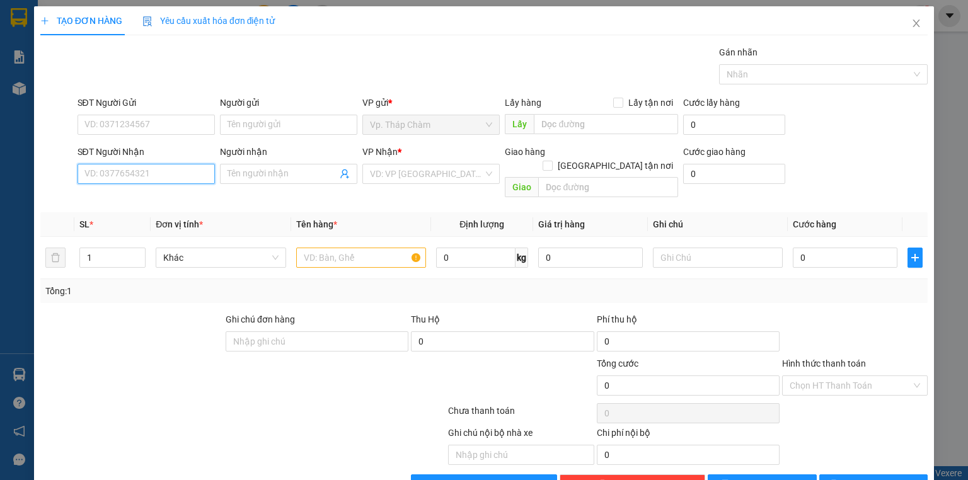
click at [151, 173] on input "SĐT Người Nhận" at bounding box center [146, 174] width 137 height 20
click at [139, 194] on div "0944363609 - TIẾN ĐẠT" at bounding box center [146, 199] width 124 height 14
type input "0944363609"
type input "TIẾN ĐẠT"
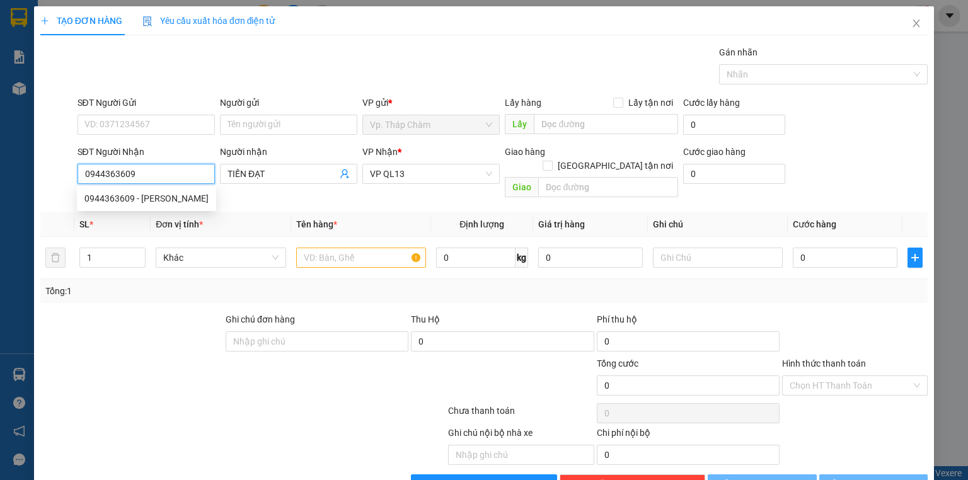
type input "90.000"
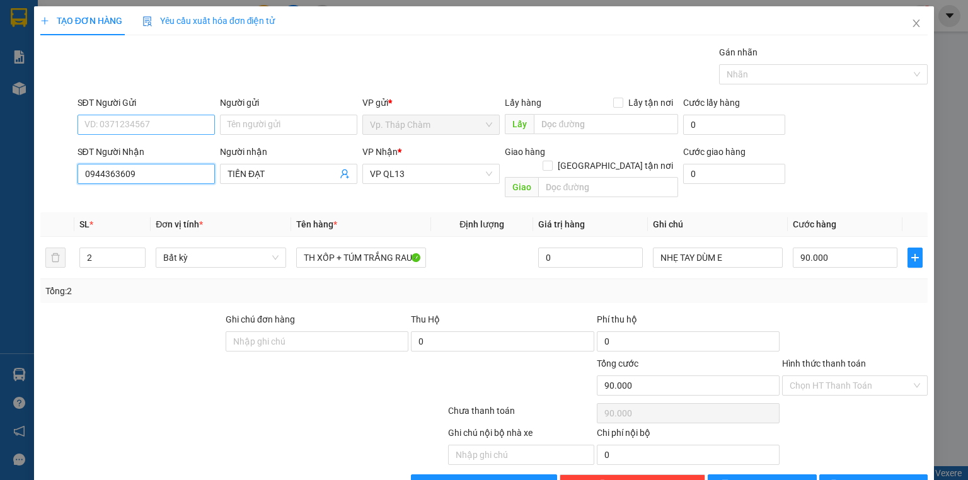
type input "0944363609"
click at [149, 119] on input "SĐT Người Gửi" at bounding box center [146, 125] width 137 height 20
click at [156, 172] on div "0345177820 - THUỲ" at bounding box center [144, 170] width 121 height 14
type input "0345177820"
type input "THUỲ"
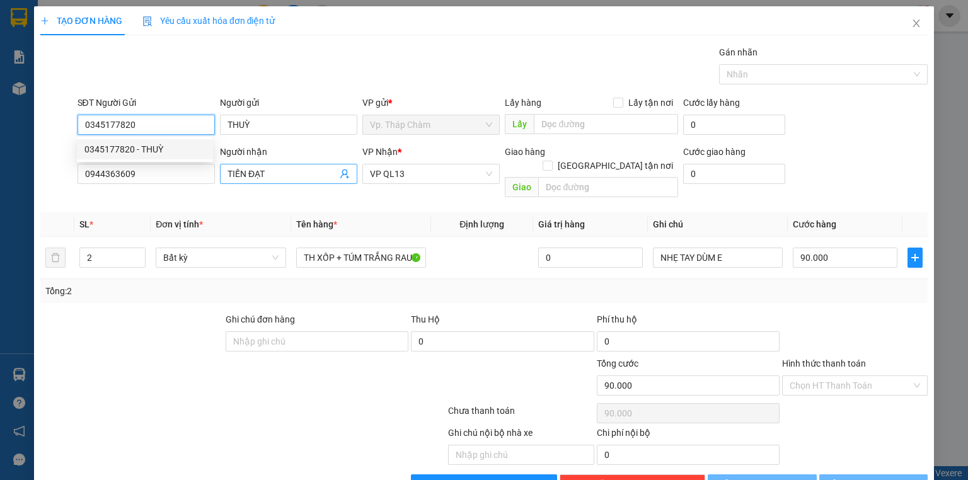
type input "80.000"
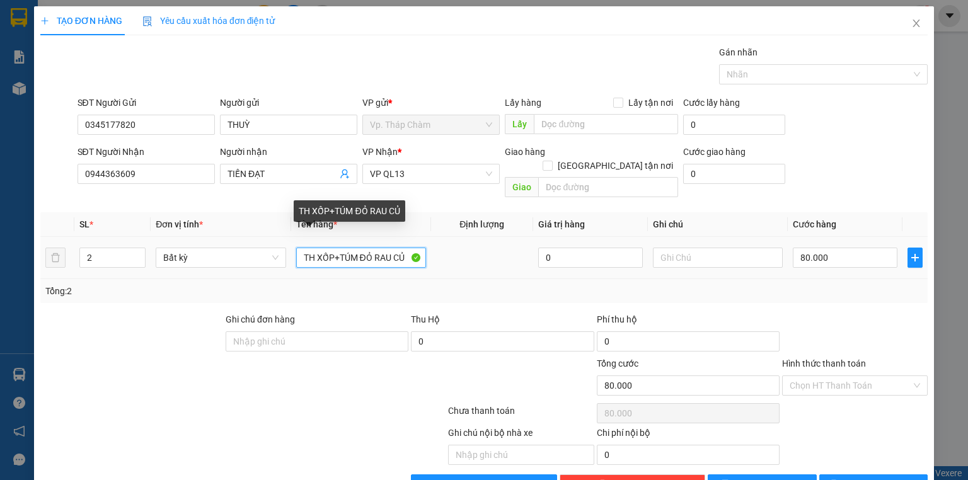
drag, startPoint x: 299, startPoint y: 243, endPoint x: 577, endPoint y: 196, distance: 282.5
click at [547, 212] on table "SL * Đơn vị tính * Tên hàng * Định lượng Giá trị hàng Ghi chú Cước hàng 2 Bất k…" at bounding box center [484, 245] width 888 height 67
type input "XỐP VÀNG +TÚM TRẮNG"
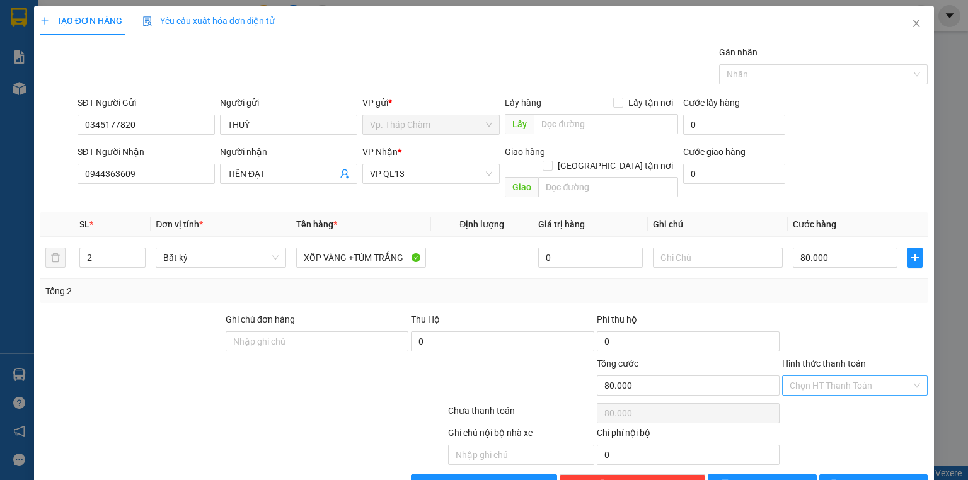
drag, startPoint x: 838, startPoint y: 376, endPoint x: 841, endPoint y: 366, distance: 11.0
click at [841, 376] on input "Hình thức thanh toán" at bounding box center [851, 385] width 122 height 19
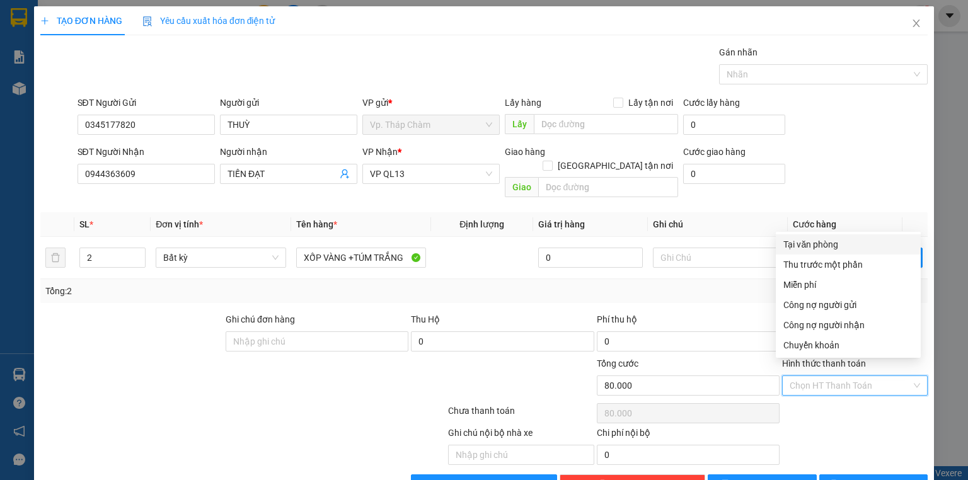
click at [847, 245] on div "Tại văn phòng" at bounding box center [849, 245] width 130 height 14
type input "0"
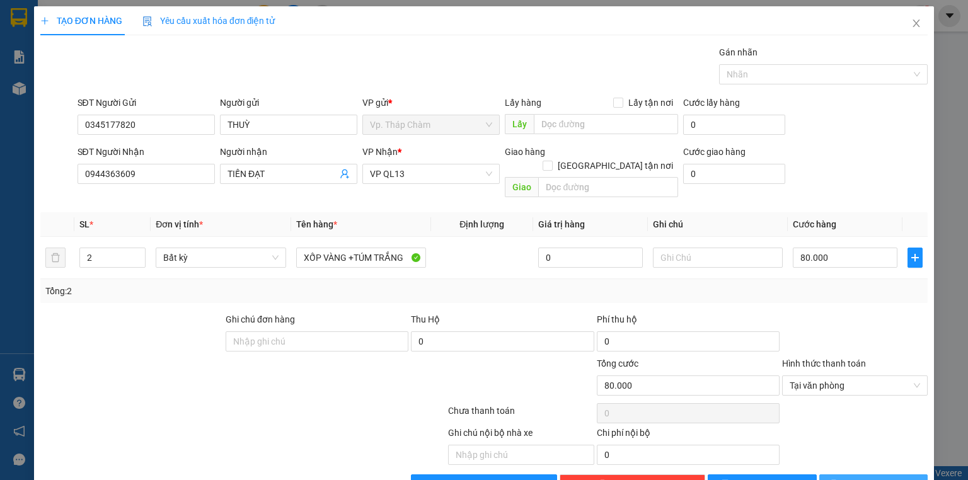
click at [827, 475] on button "[PERSON_NAME] và In" at bounding box center [874, 485] width 109 height 20
